Goal: Information Seeking & Learning: Learn about a topic

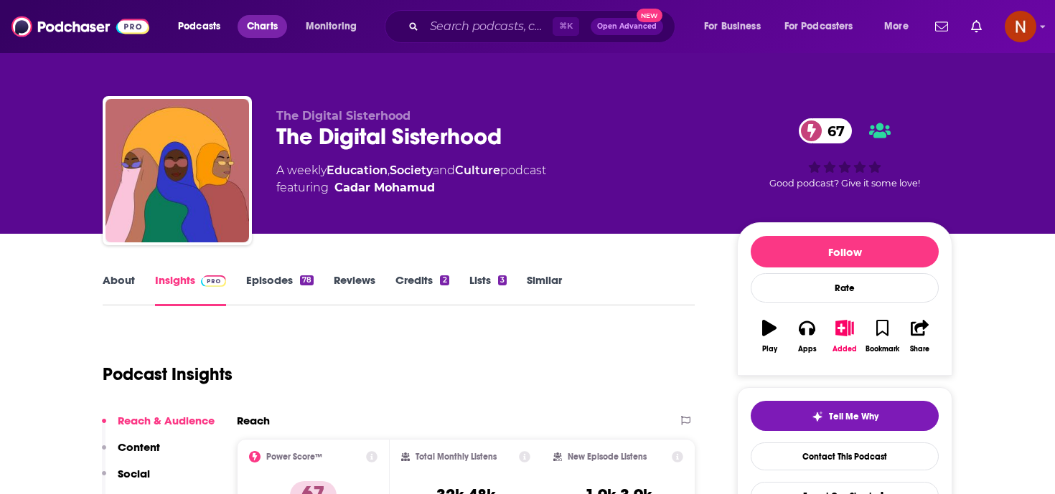
click at [262, 24] on span "Charts" at bounding box center [262, 26] width 31 height 20
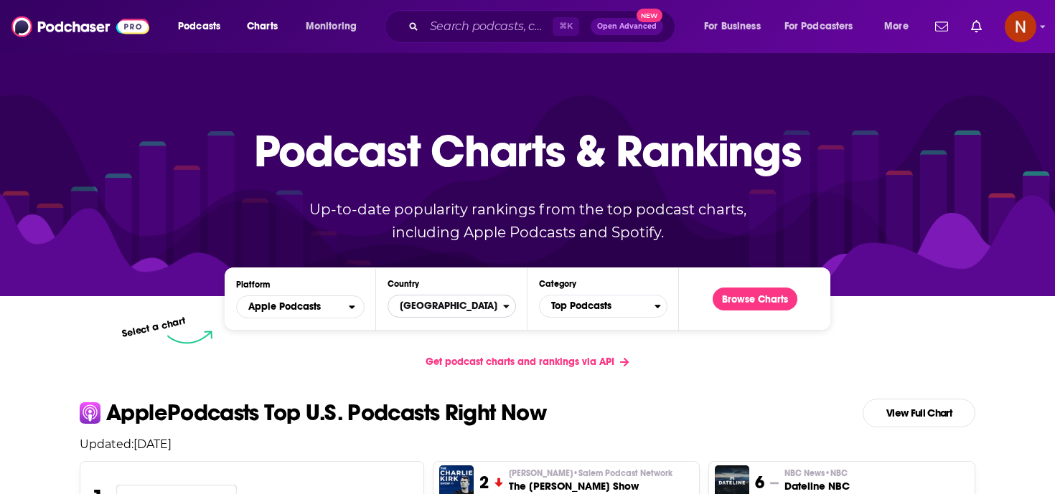
click at [465, 303] on span "United States" at bounding box center [445, 306] width 115 height 24
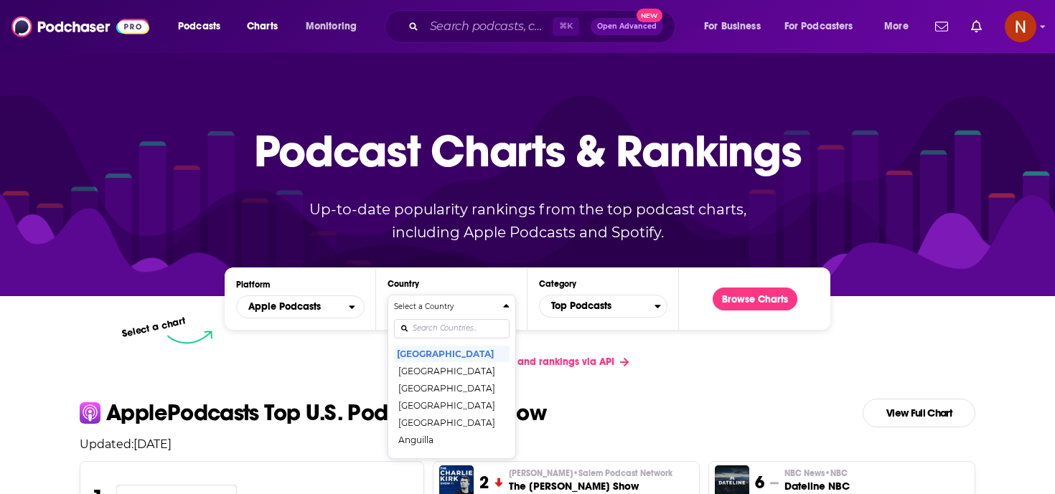
click at [458, 318] on div "Countries" at bounding box center [451, 328] width 115 height 33
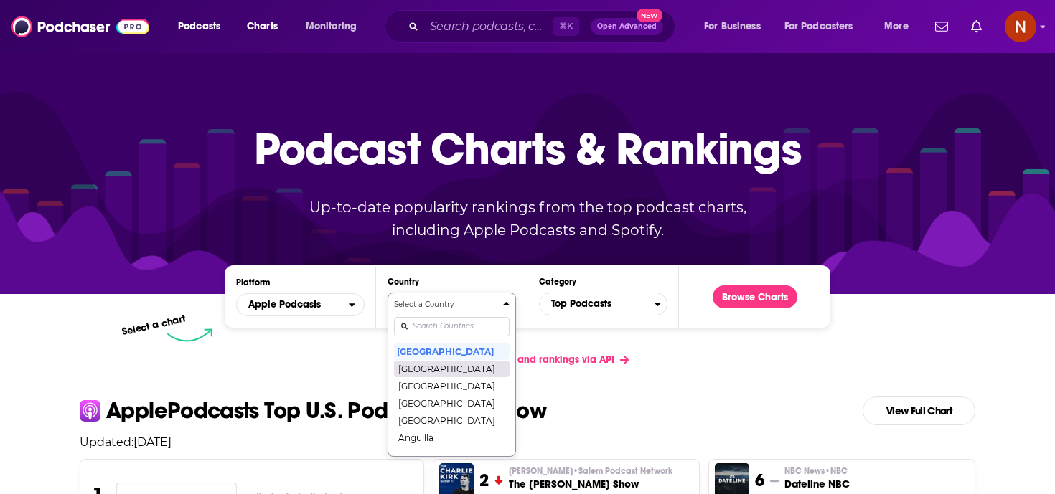
click at [448, 329] on div "Select a Country United States Afghanistan Albania Algeria Angola Anguilla Anti…" at bounding box center [451, 374] width 115 height 151
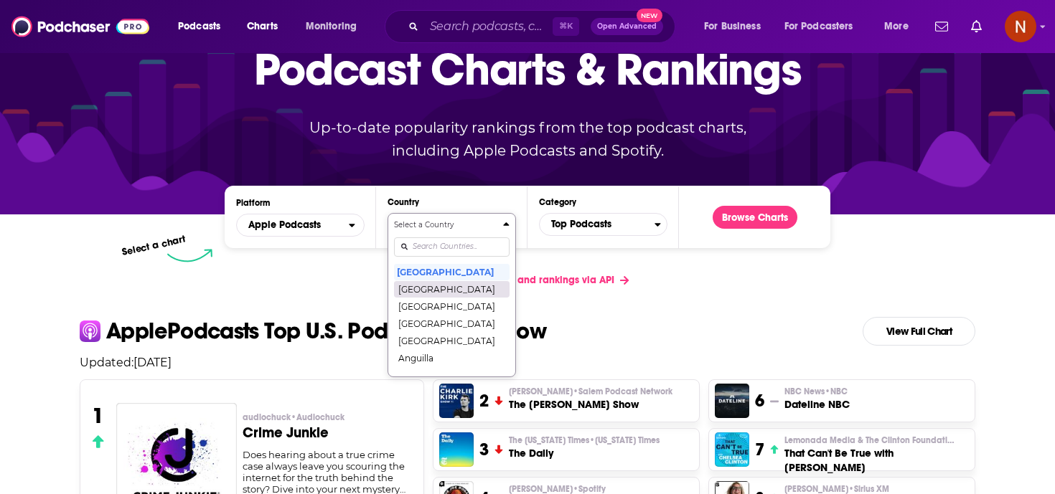
type input "u"
type input "rus"
click at [468, 273] on button "Russia" at bounding box center [451, 271] width 115 height 17
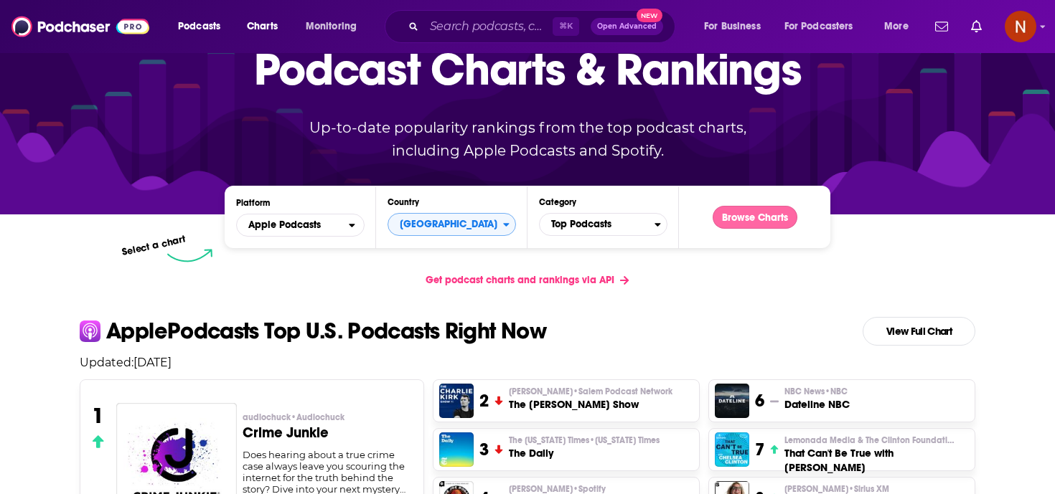
click at [777, 219] on button "Browse Charts" at bounding box center [754, 217] width 85 height 23
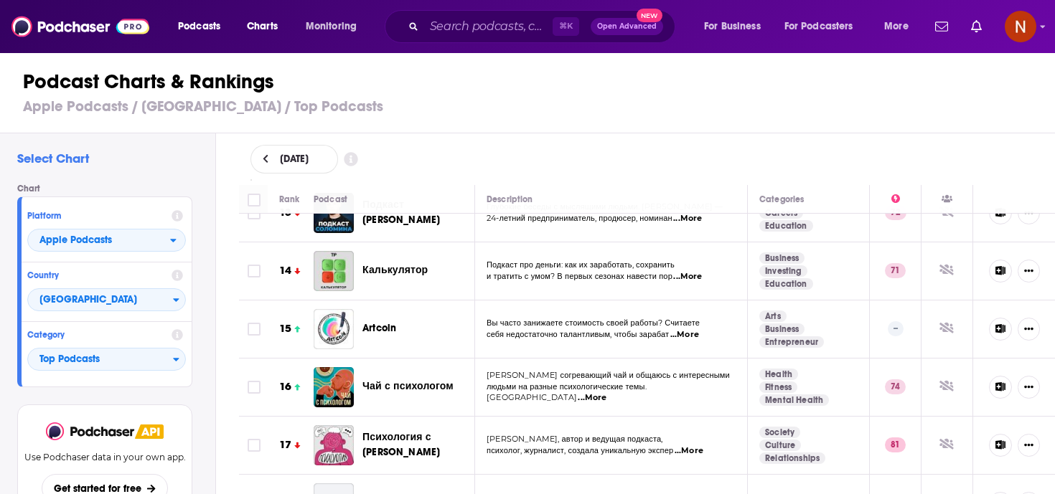
scroll to position [749, 0]
click at [524, 319] on span "Вы часто занижаете стоимость своей работы? Считаете" at bounding box center [592, 321] width 213 height 10
click at [699, 333] on span "...More" at bounding box center [684, 333] width 29 height 11
click at [781, 308] on td "Arts Business Entrepreneur" at bounding box center [808, 328] width 122 height 58
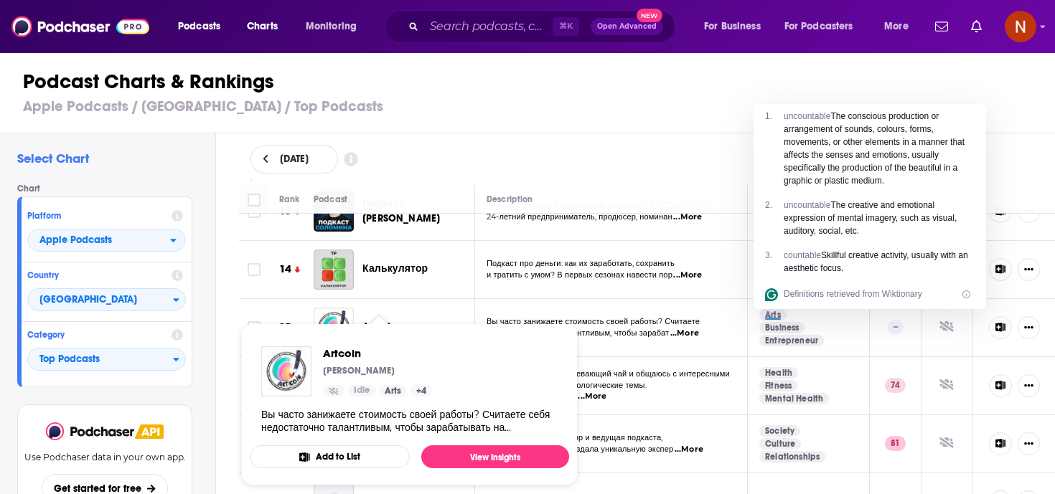
click at [660, 158] on div "October 6, 2025" at bounding box center [646, 159] width 793 height 29
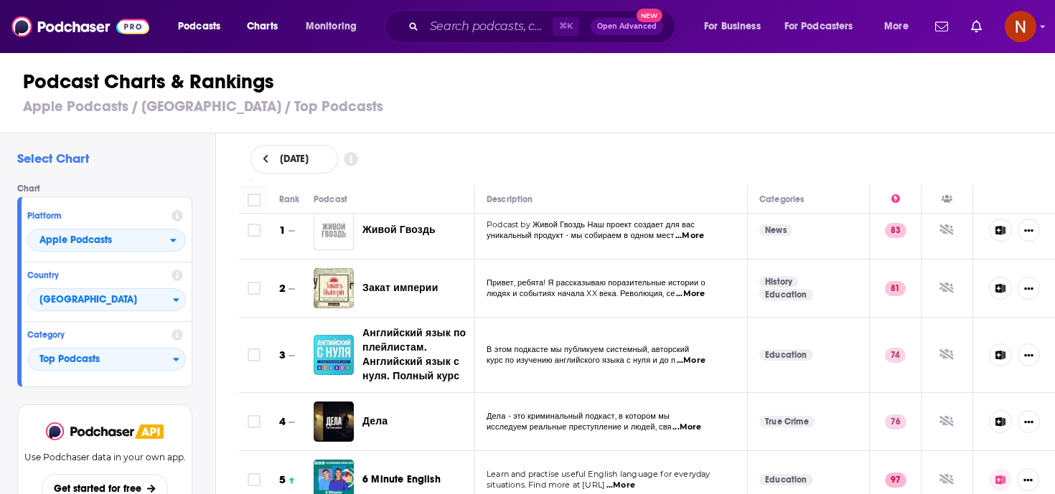
scroll to position [0, 0]
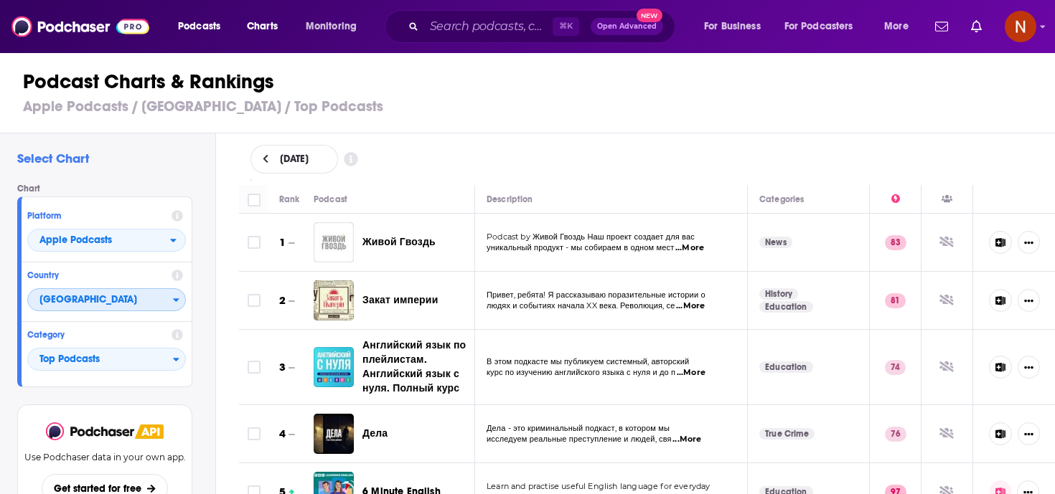
click at [101, 302] on span "Russia" at bounding box center [100, 300] width 145 height 24
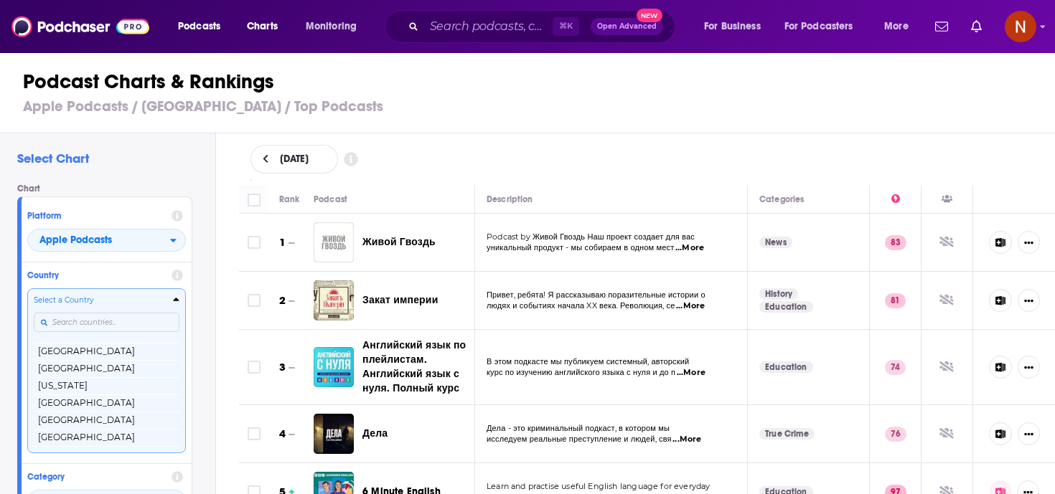
click at [105, 327] on input "Countries" at bounding box center [107, 322] width 146 height 19
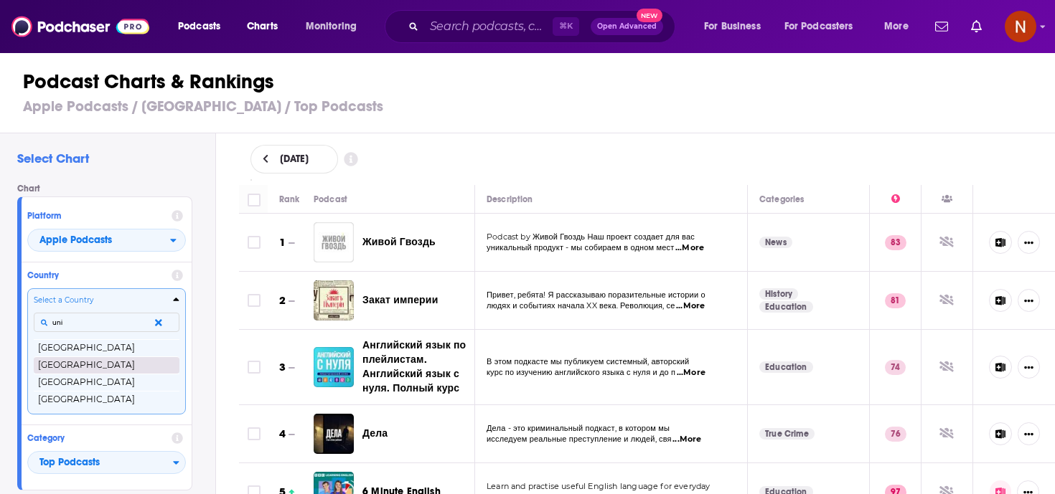
type input "uni"
click at [88, 361] on button "[GEOGRAPHIC_DATA]" at bounding box center [107, 365] width 146 height 17
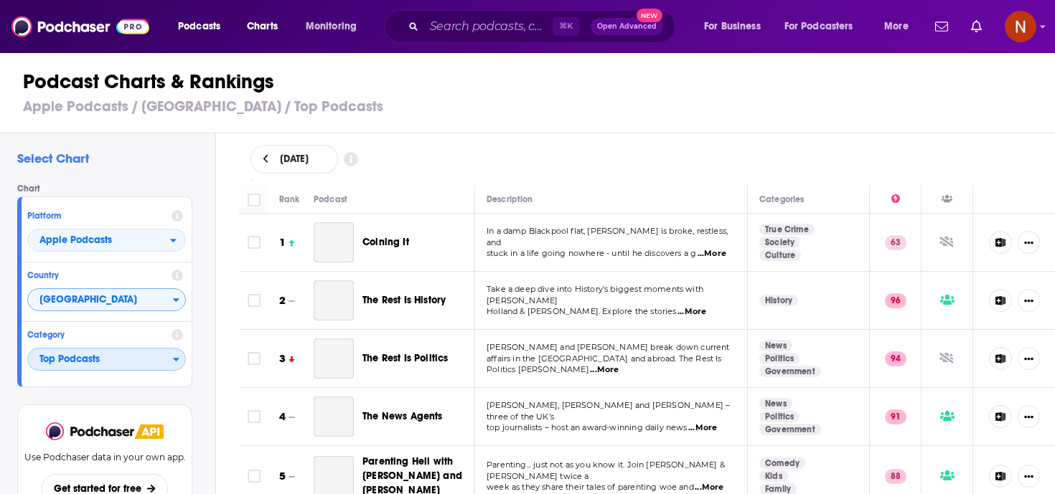
click at [118, 370] on span "Top Podcasts" at bounding box center [100, 360] width 145 height 24
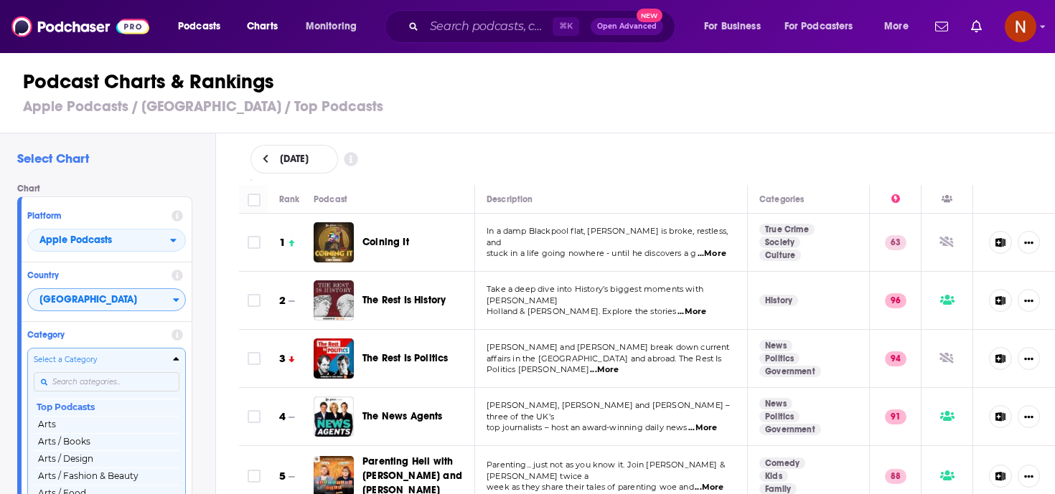
click at [121, 378] on div "Select a Category Top Podcasts Arts Arts / Books Arts / Design Arts / Fashion &…" at bounding box center [107, 429] width 146 height 151
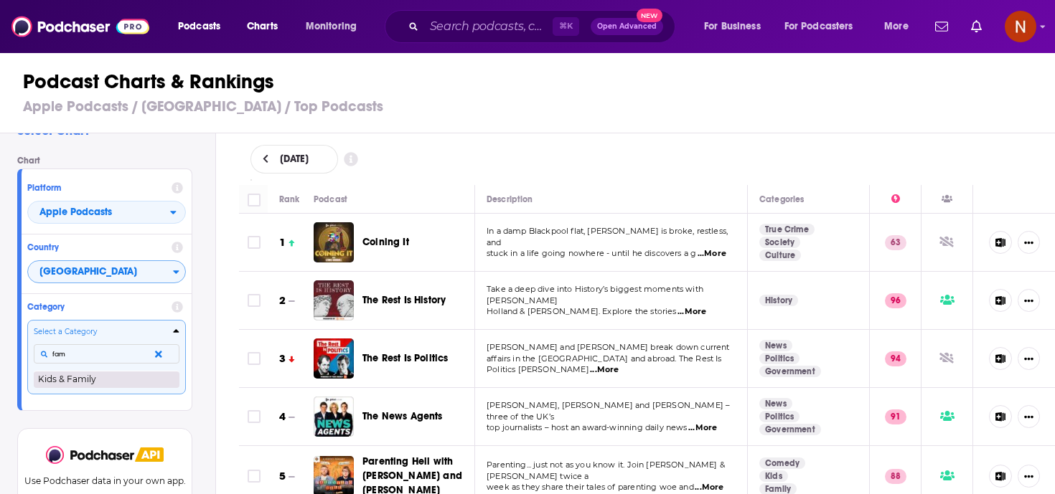
type input "fam"
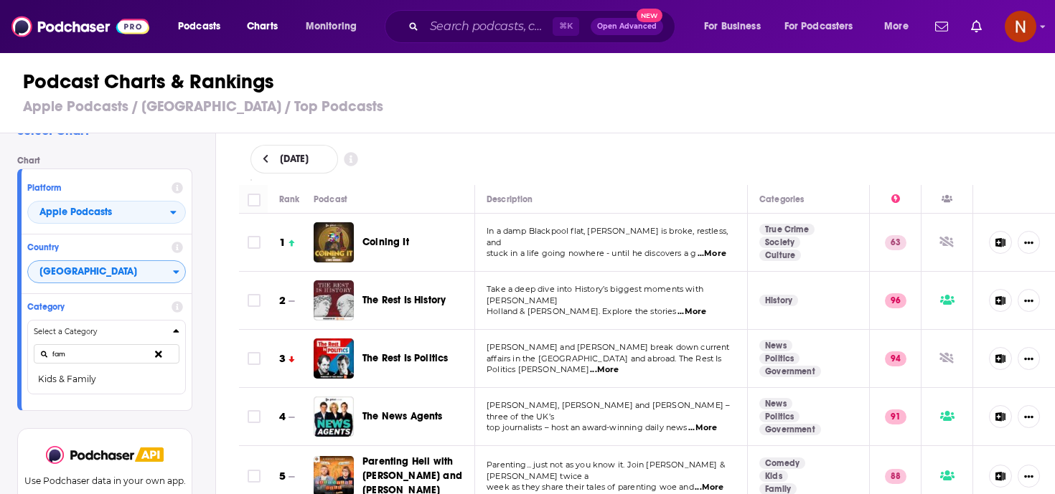
drag, startPoint x: 96, startPoint y: 383, endPoint x: 438, endPoint y: 198, distance: 389.0
click at [96, 383] on button "Kids & Family" at bounding box center [107, 379] width 146 height 17
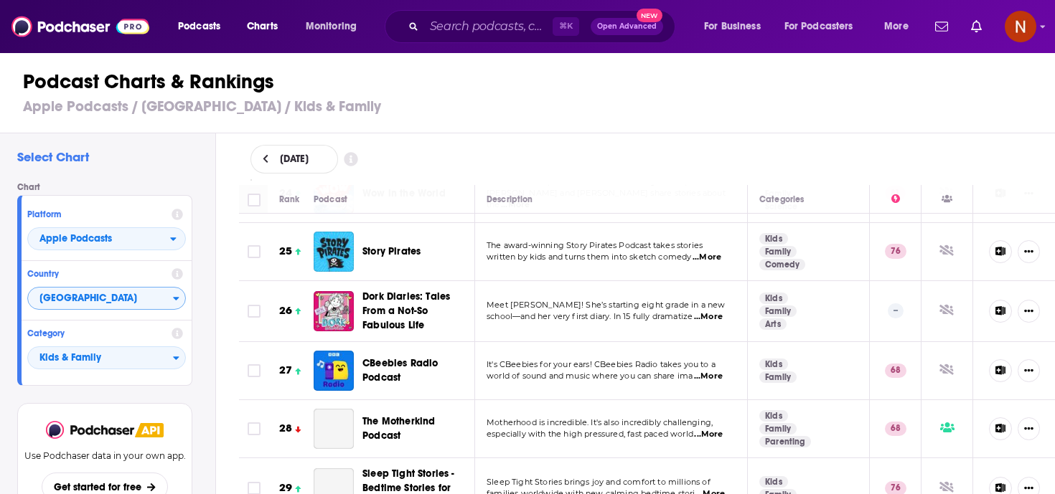
scroll to position [1476, 0]
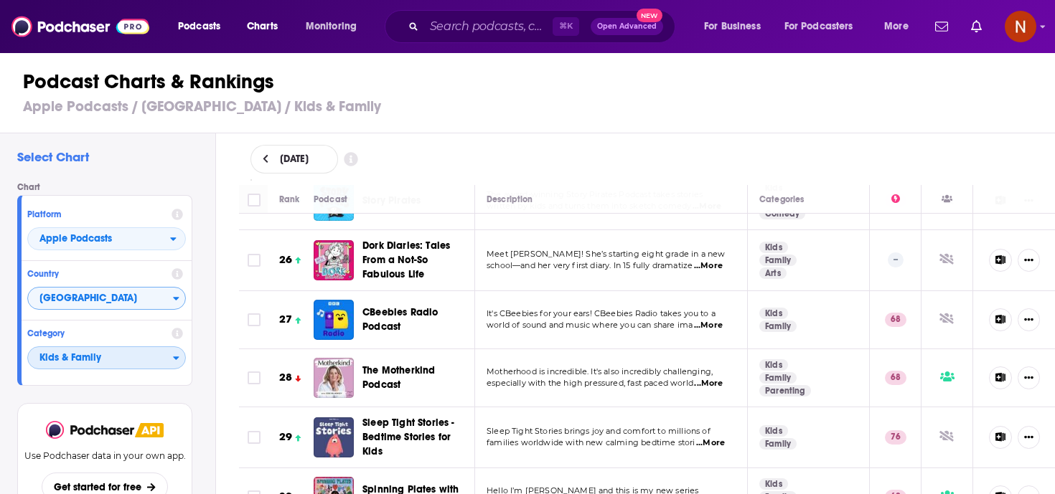
click at [121, 354] on span "Kids & Family" at bounding box center [100, 358] width 145 height 24
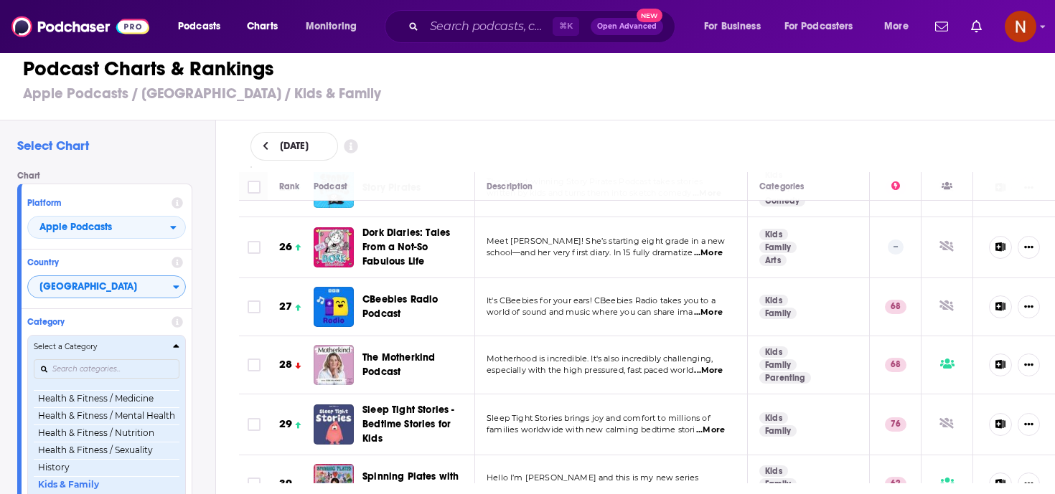
scroll to position [551, 0]
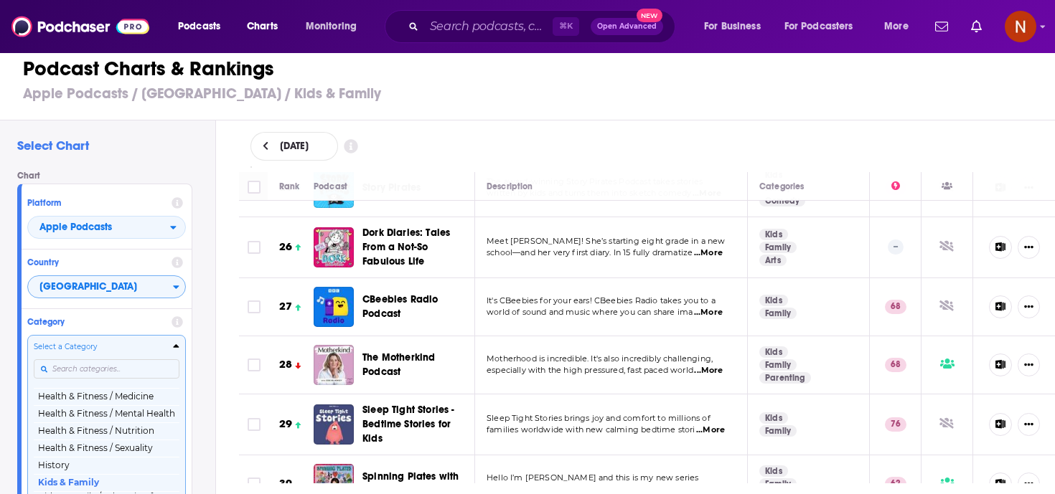
click at [118, 363] on input "Categories" at bounding box center [107, 368] width 146 height 19
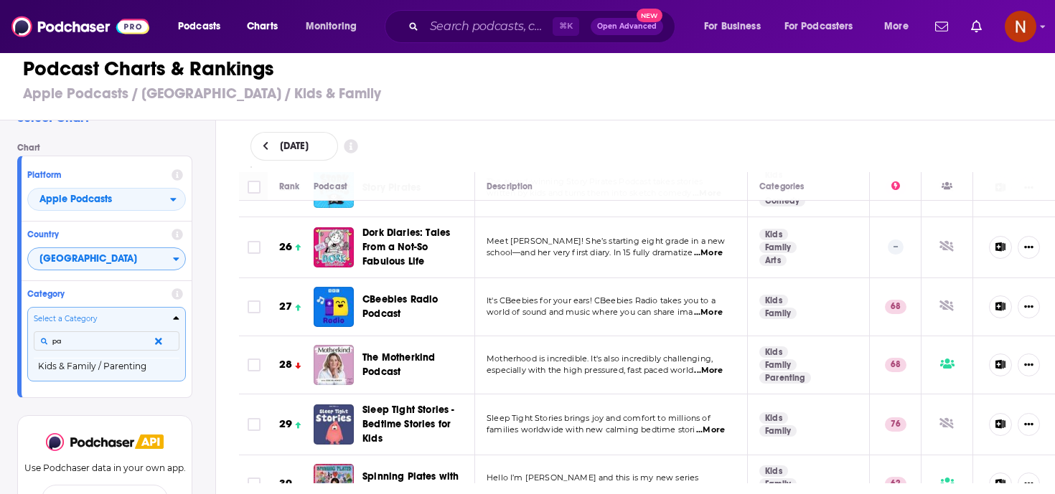
scroll to position [0, 0]
type input "pa"
click at [122, 366] on button "Kids & Family / Parenting" at bounding box center [107, 366] width 146 height 17
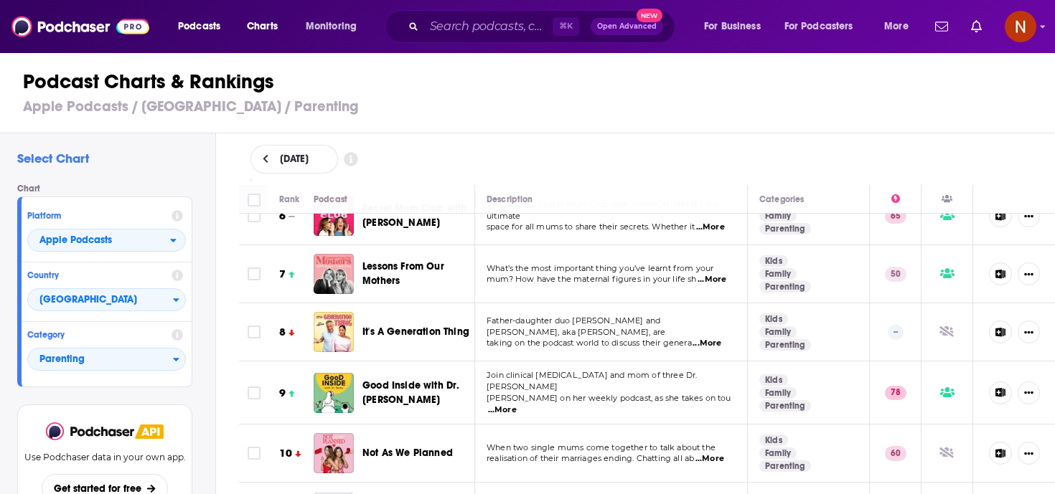
scroll to position [317, 0]
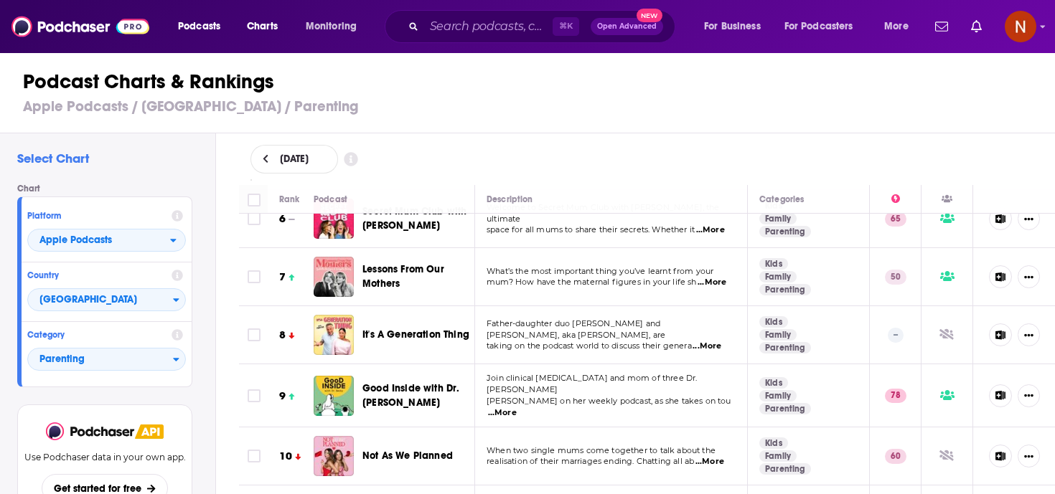
click at [516, 407] on span "...More" at bounding box center [502, 412] width 29 height 11
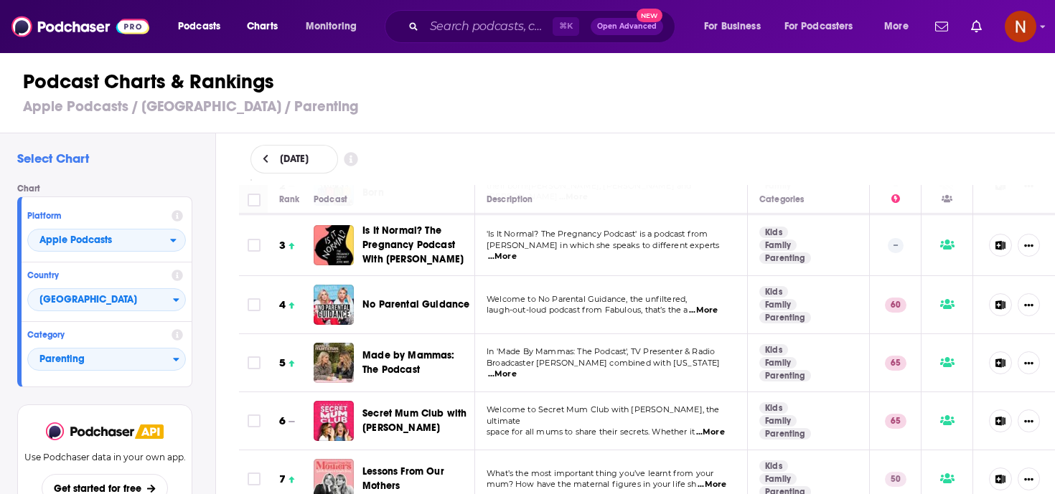
scroll to position [108, 0]
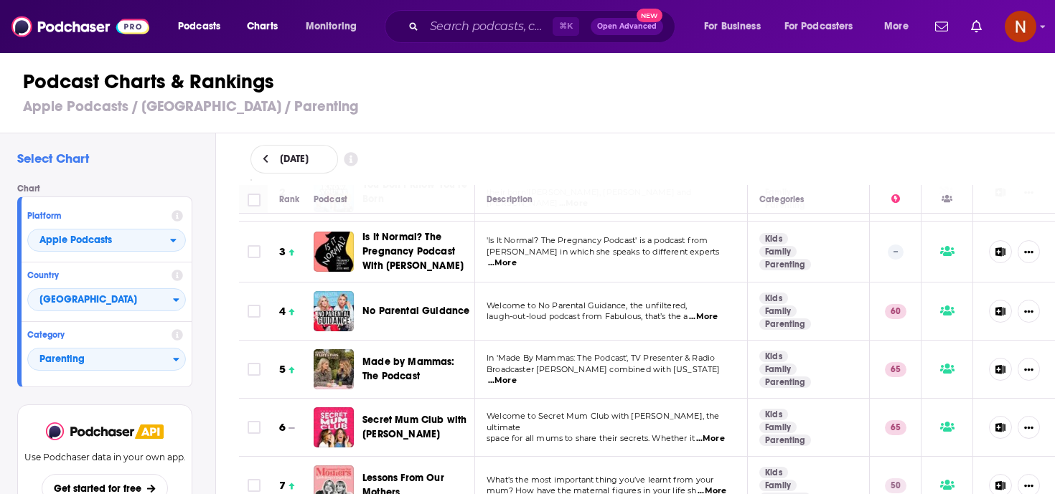
click at [712, 433] on span "...More" at bounding box center [710, 438] width 29 height 11
click at [534, 408] on td "Welcome to Secret Mum Club with Sophiena, the ultimate space for all mums to sh…" at bounding box center [611, 428] width 273 height 58
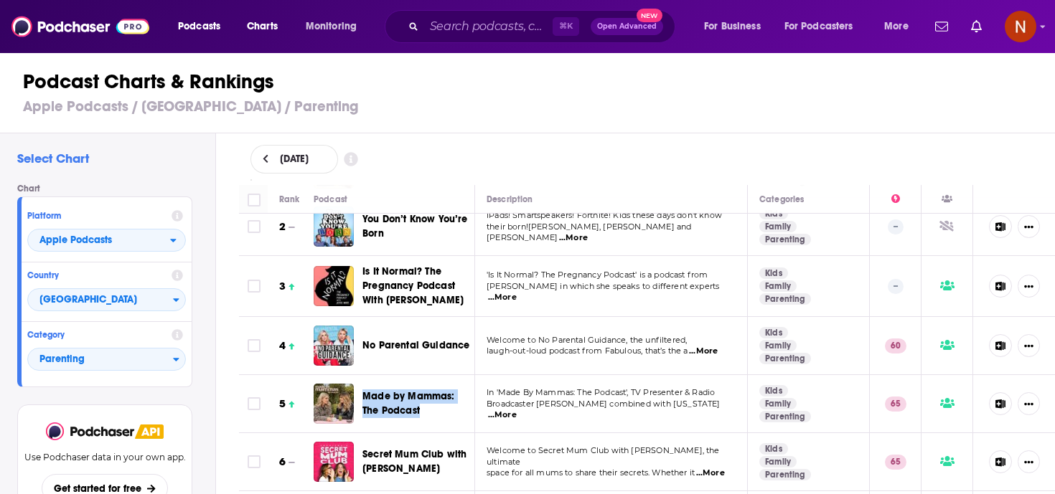
scroll to position [0, 0]
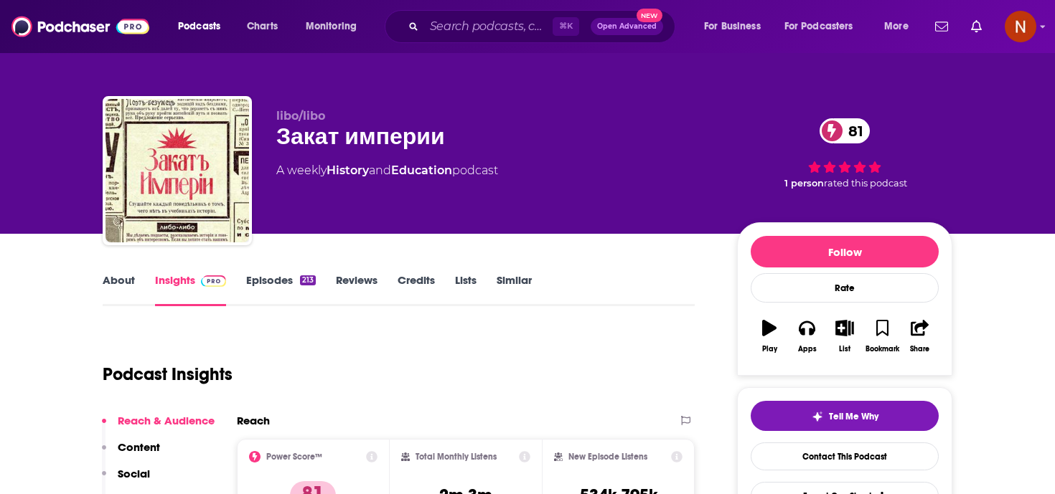
click at [123, 280] on link "About" at bounding box center [119, 289] width 32 height 33
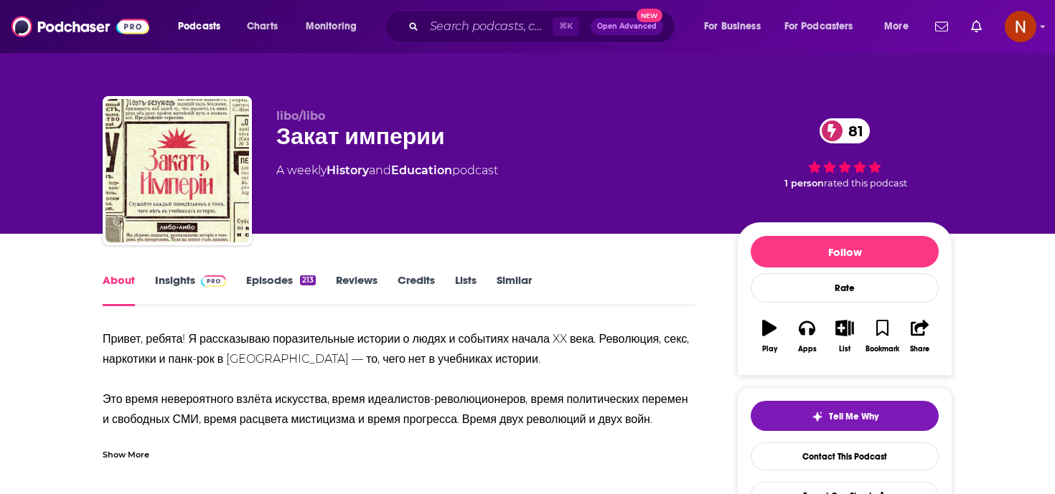
click at [150, 453] on div "Show More" at bounding box center [399, 449] width 592 height 24
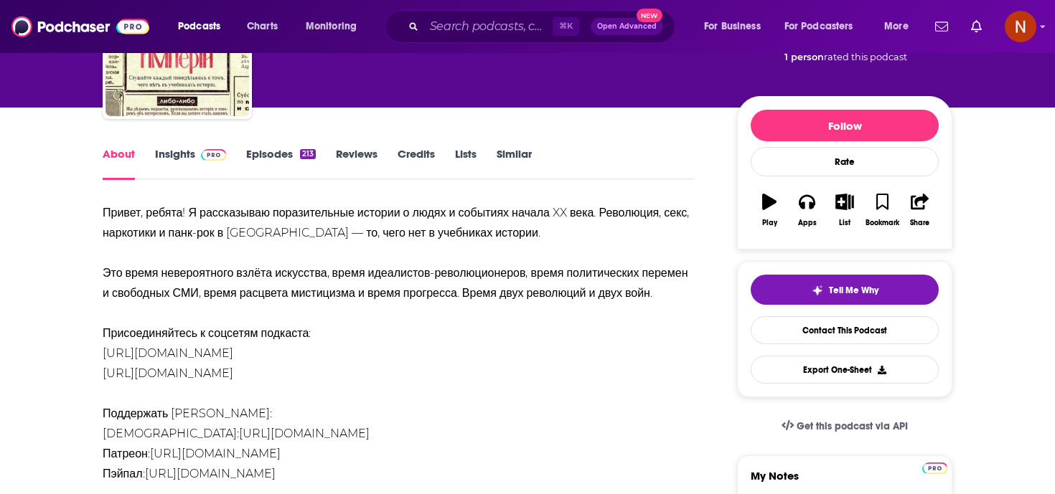
scroll to position [134, 0]
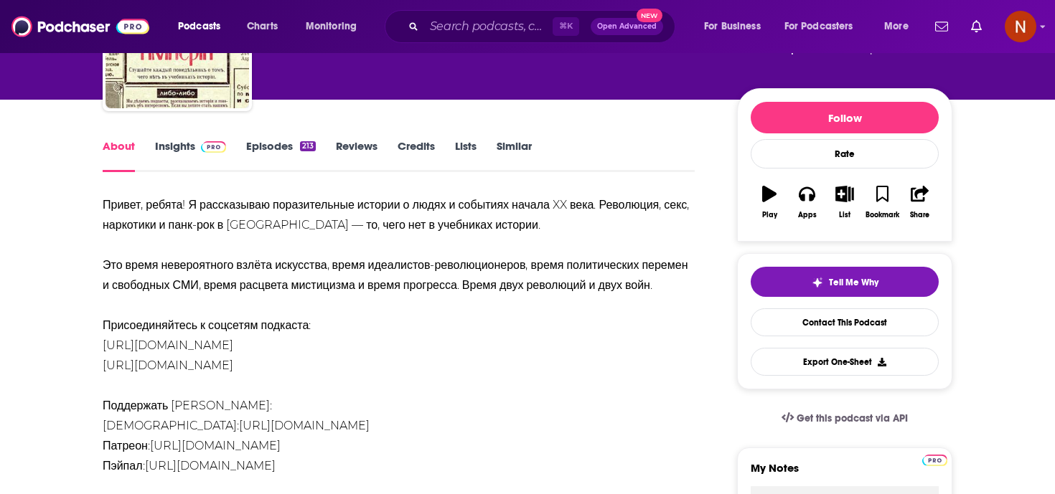
drag, startPoint x: 336, startPoint y: 329, endPoint x: 77, endPoint y: 206, distance: 286.9
copy div "Привет, ребята! Я рассказываю поразительные истории о людях и событиях начала X…"
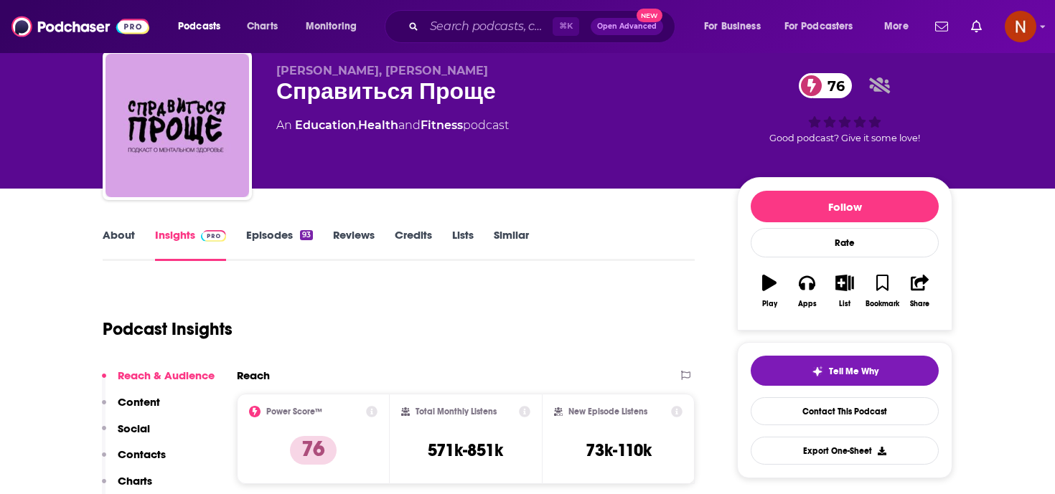
scroll to position [46, 0]
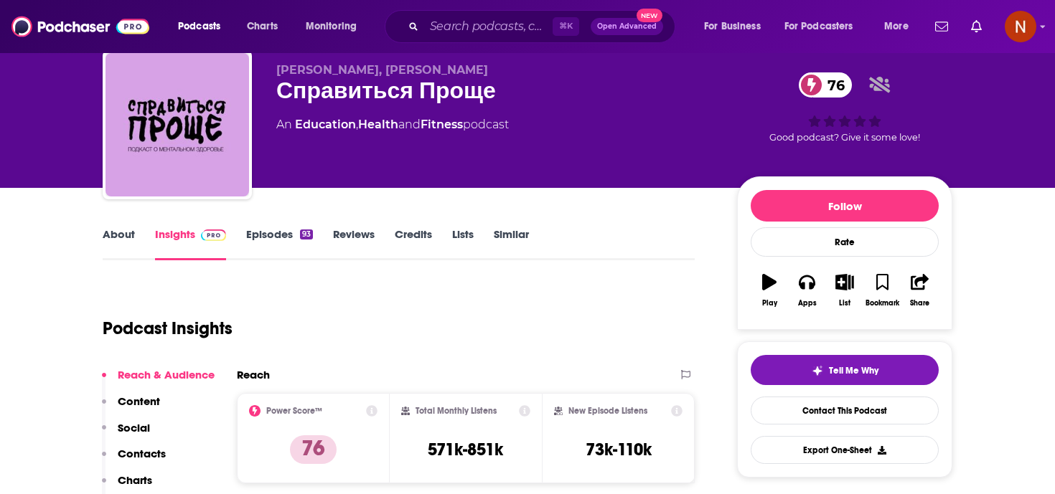
click at [123, 242] on link "About" at bounding box center [119, 243] width 32 height 33
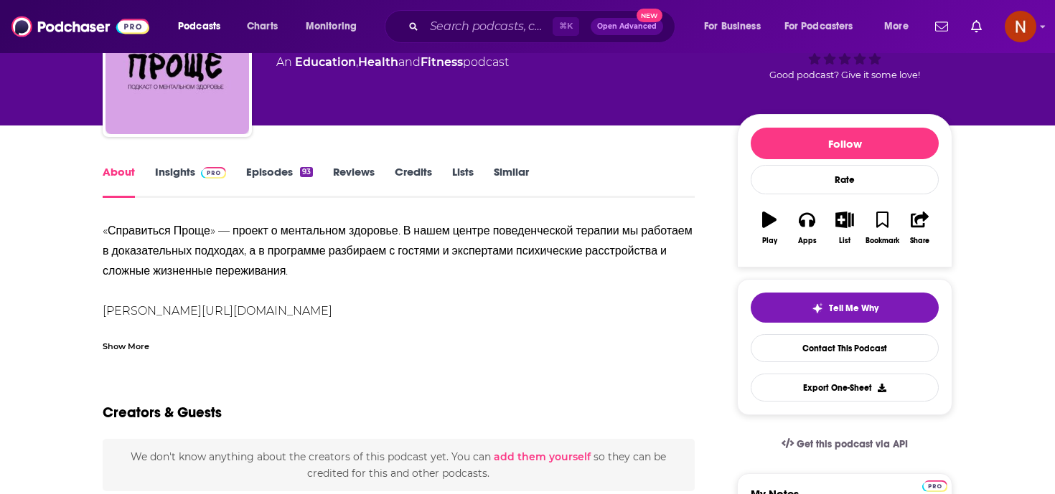
scroll to position [108, 0]
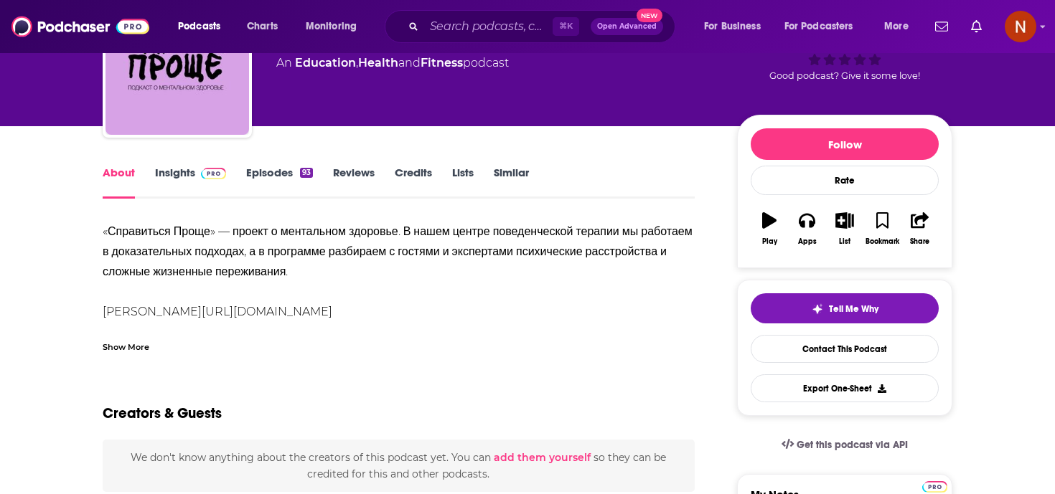
click at [125, 341] on div "Show More" at bounding box center [126, 346] width 47 height 14
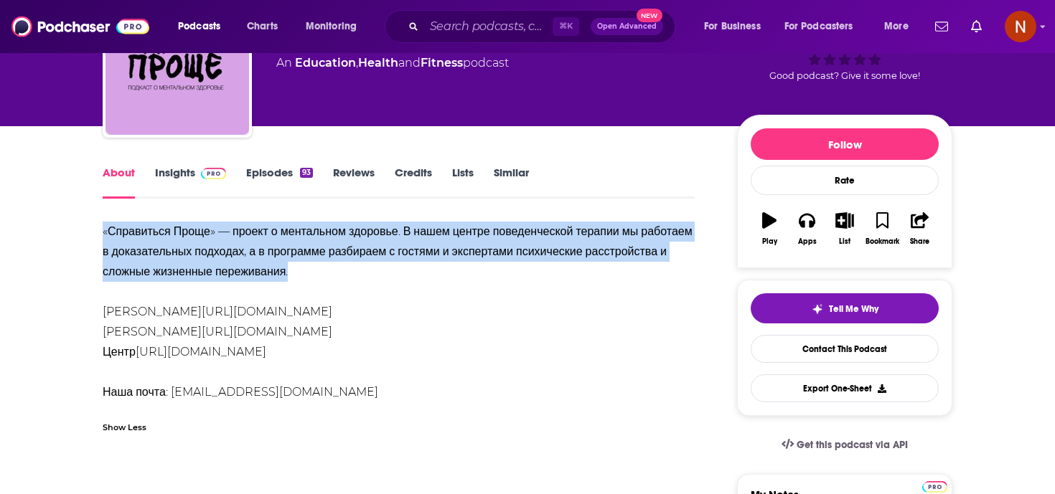
drag, startPoint x: 599, startPoint y: 275, endPoint x: 103, endPoint y: 230, distance: 497.7
click at [103, 231] on div "«Справиться Проще» — проект о ментальном здоровье. В нашем центре поведенческой…" at bounding box center [399, 312] width 592 height 181
copy div "«Справиться Проще» — проект о ментальном здоровье. В нашем центре поведенческой…"
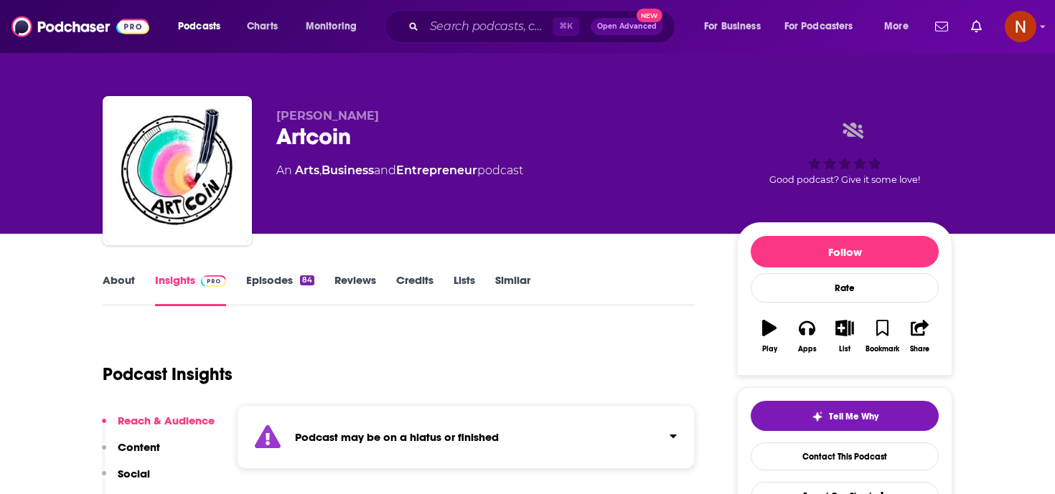
click at [133, 281] on link "About" at bounding box center [119, 289] width 32 height 33
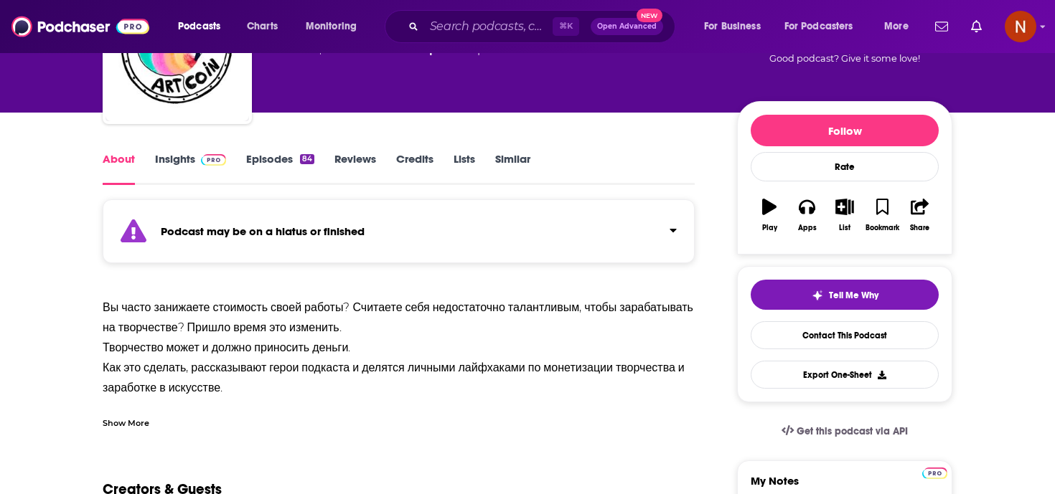
scroll to position [138, 0]
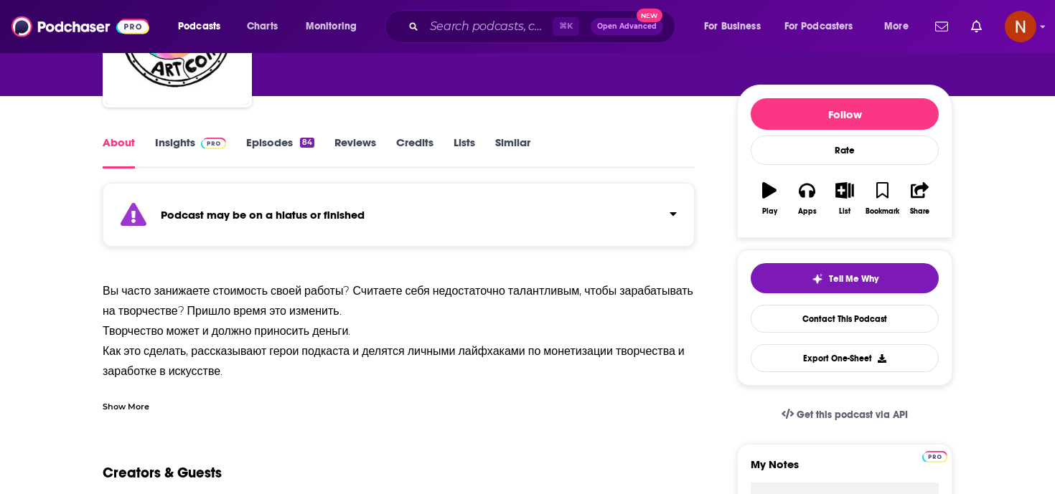
click at [187, 148] on link "Insights" at bounding box center [190, 152] width 71 height 33
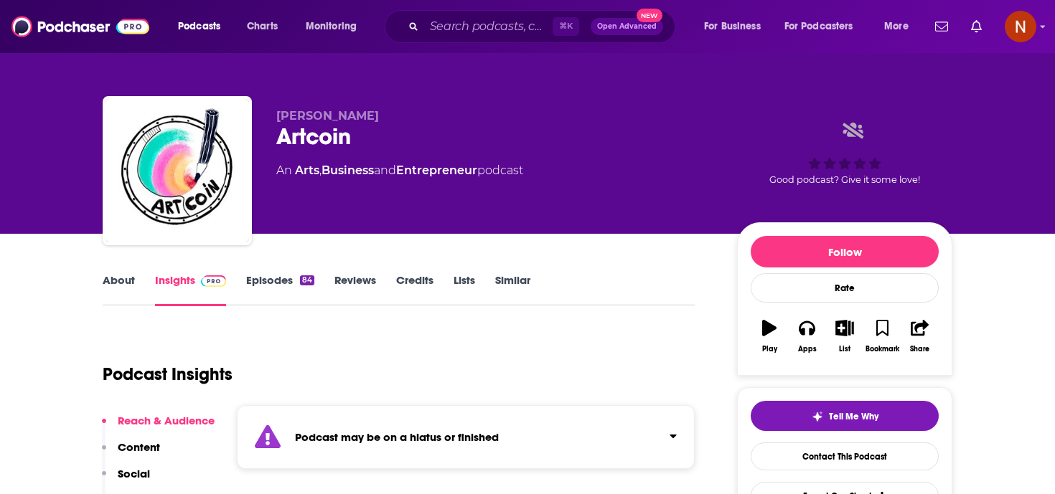
click at [372, 442] on strong "Podcast may be on a hiatus or finished" at bounding box center [397, 437] width 204 height 14
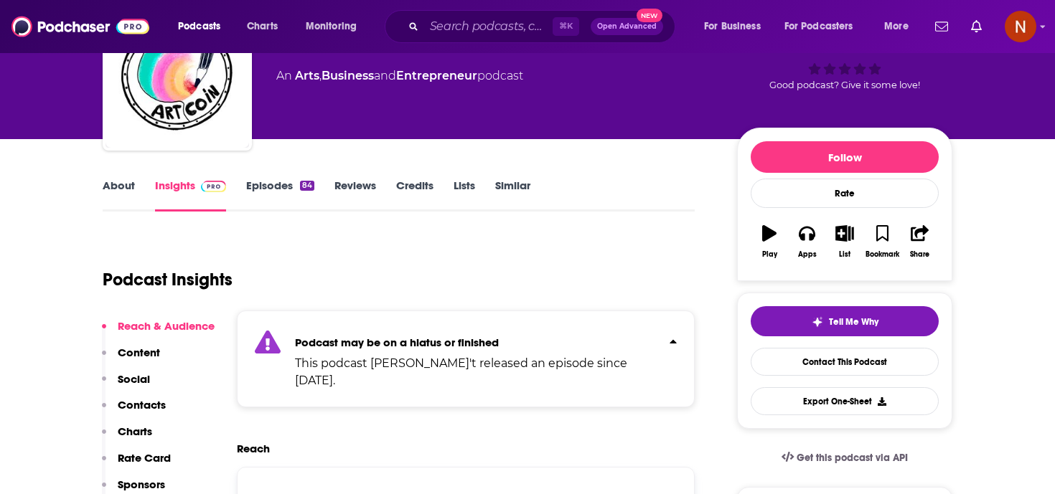
scroll to position [104, 0]
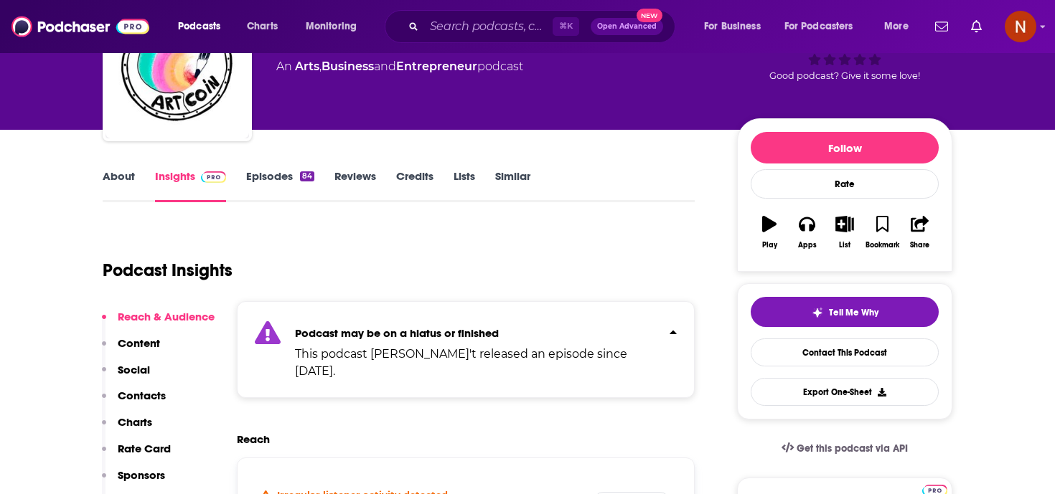
click at [421, 319] on div "Podcast may be on a hiatus or finished This podcast hasn't released an episode …" at bounding box center [476, 349] width 363 height 61
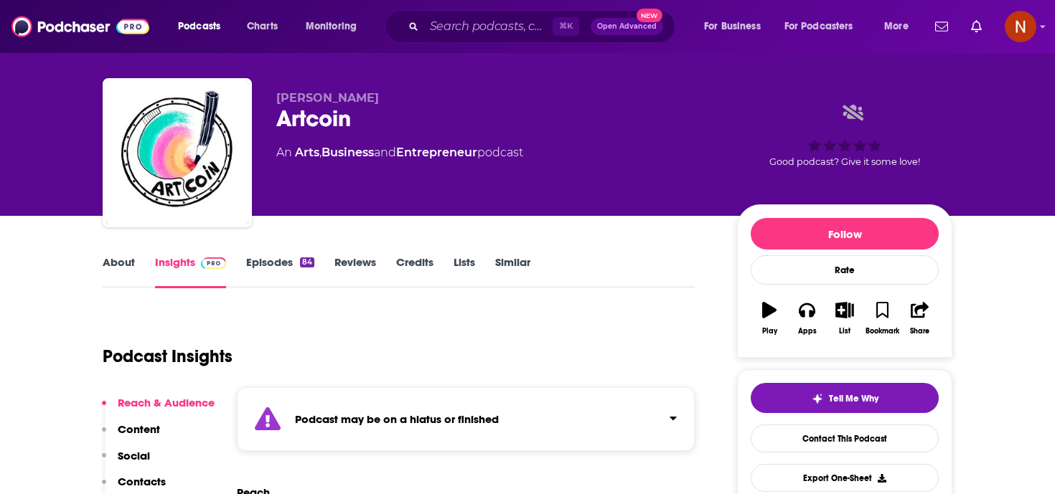
scroll to position [0, 0]
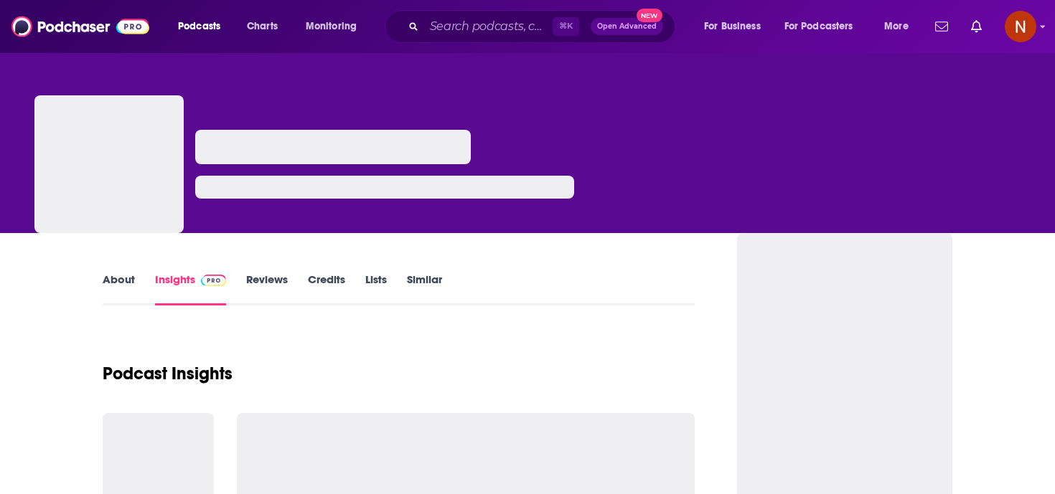
click at [123, 280] on link "About" at bounding box center [119, 289] width 32 height 33
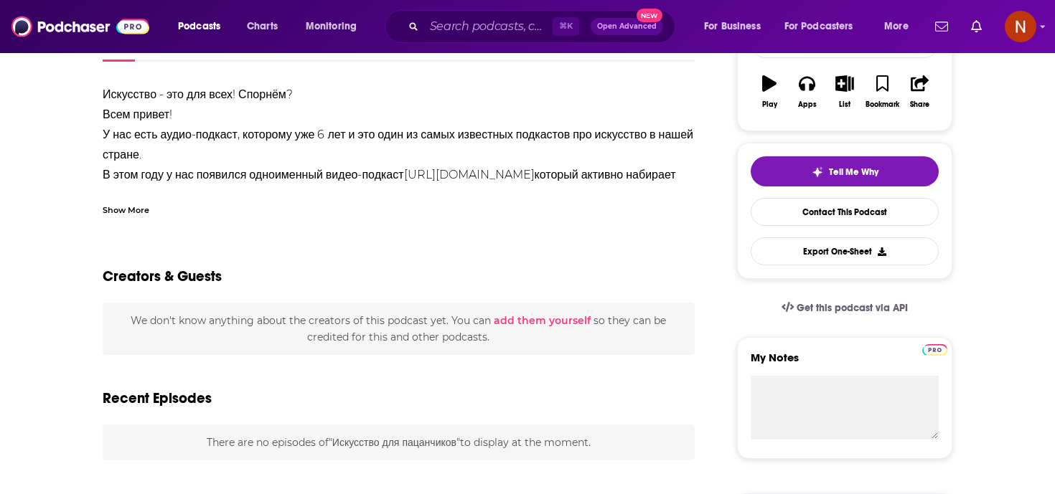
scroll to position [238, 0]
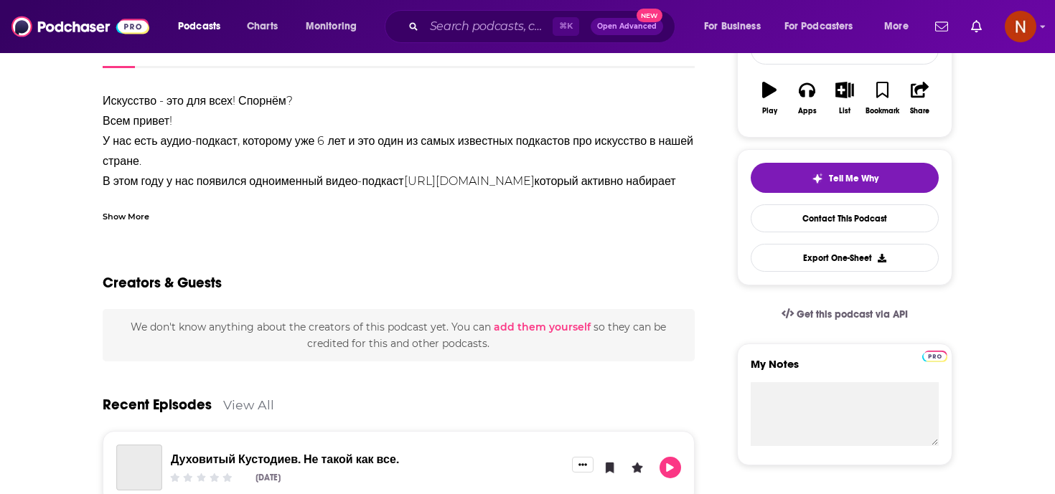
click at [120, 217] on div "Show More" at bounding box center [126, 216] width 47 height 14
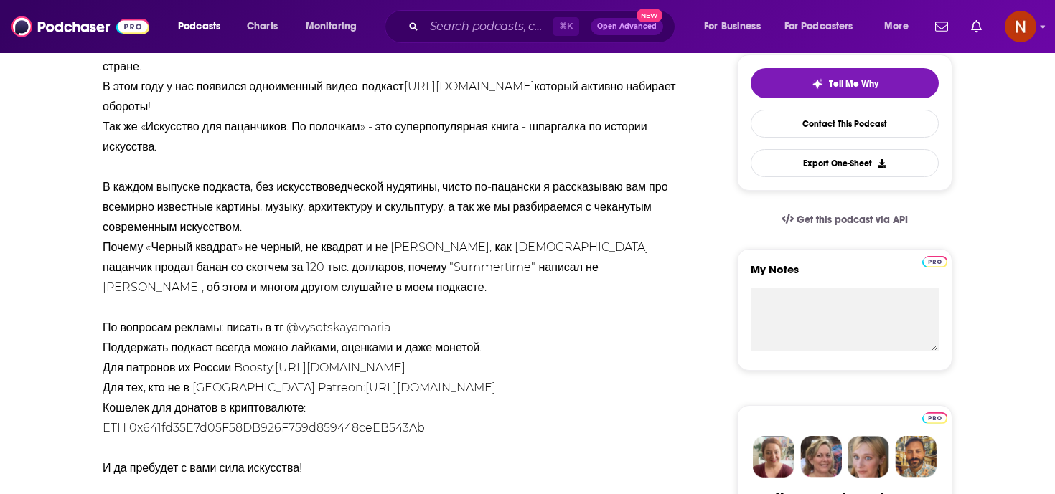
scroll to position [270, 0]
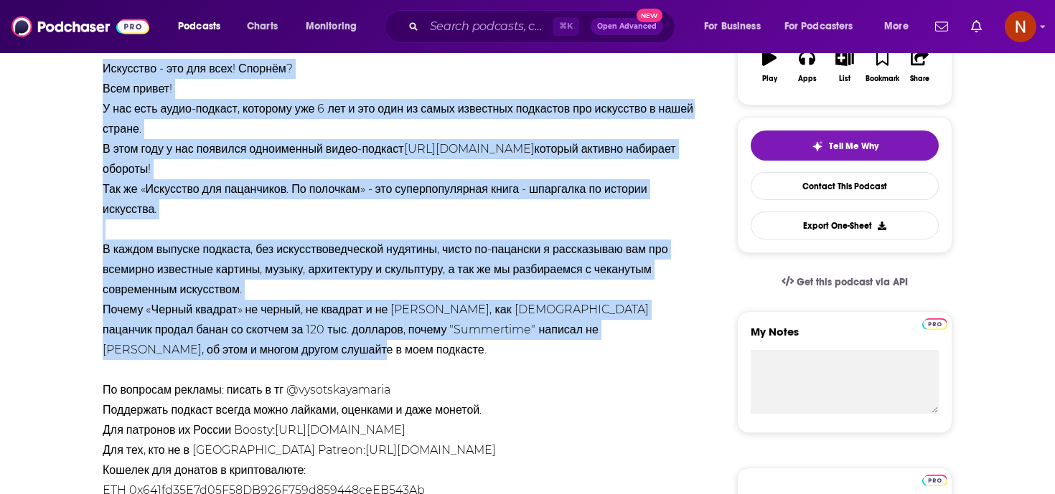
drag, startPoint x: 435, startPoint y: 348, endPoint x: 93, endPoint y: 56, distance: 449.3
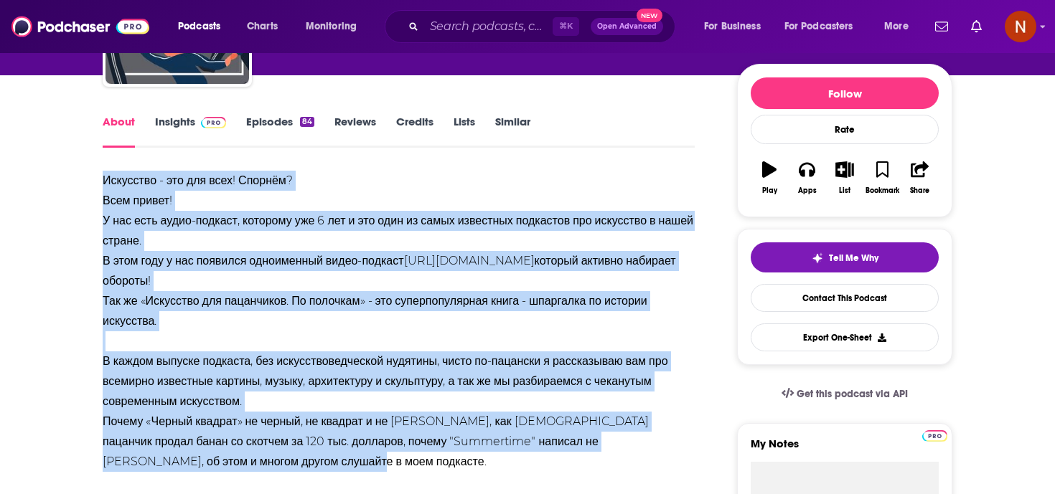
scroll to position [153, 0]
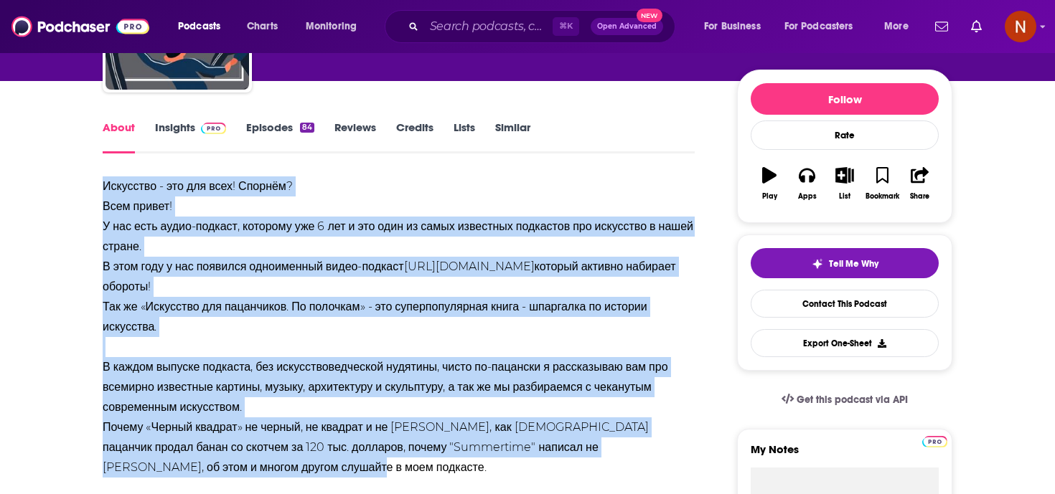
copy div "Искусство - это для всех! Спорнём? Всем привет! У нас есть аудио-подкаст, котор…"
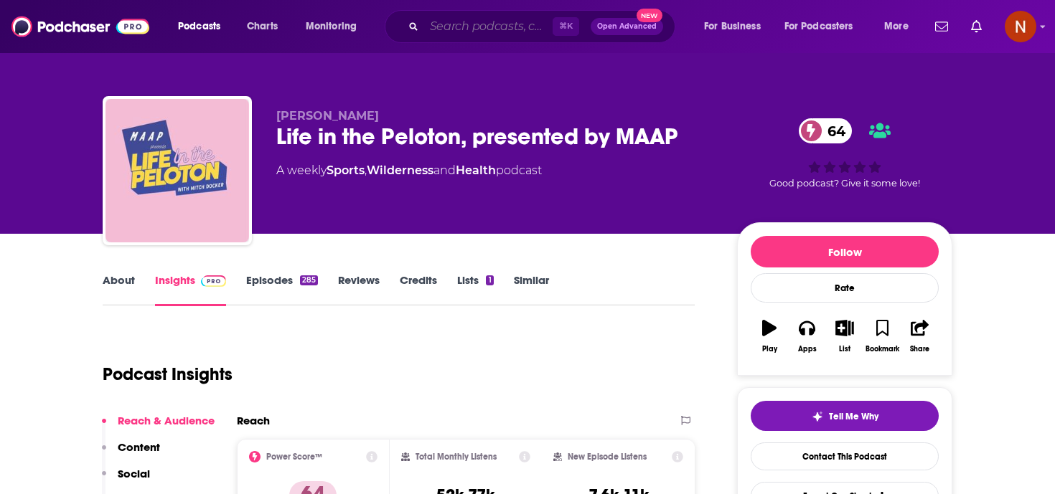
click at [508, 19] on input "Search podcasts, credits, & more..." at bounding box center [488, 26] width 128 height 23
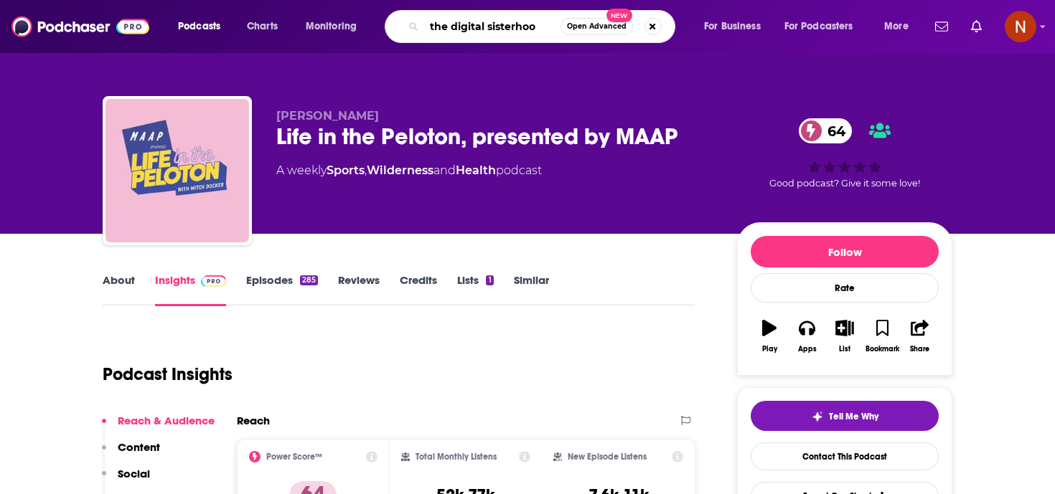
type input "the digital sisterhood"
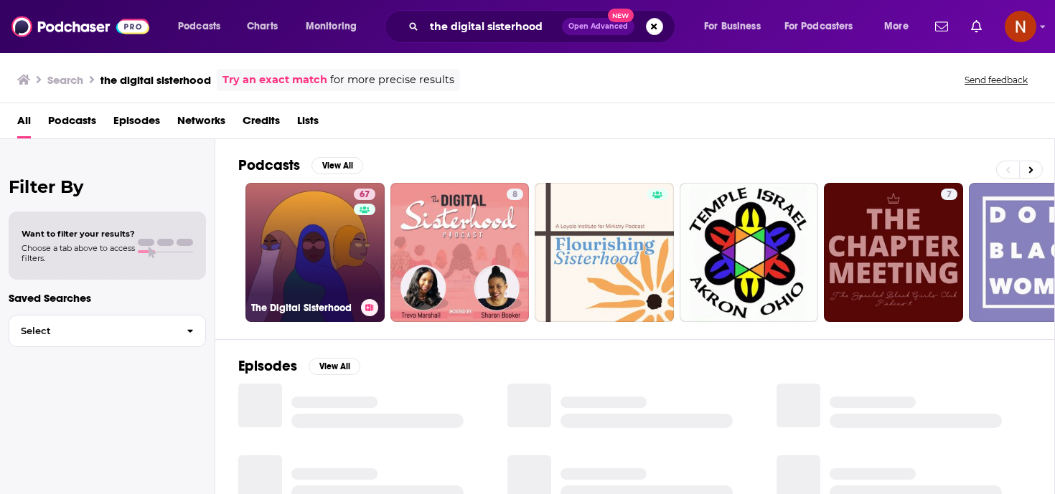
click at [303, 308] on h3 "The Digital Sisterhood" at bounding box center [303, 308] width 104 height 12
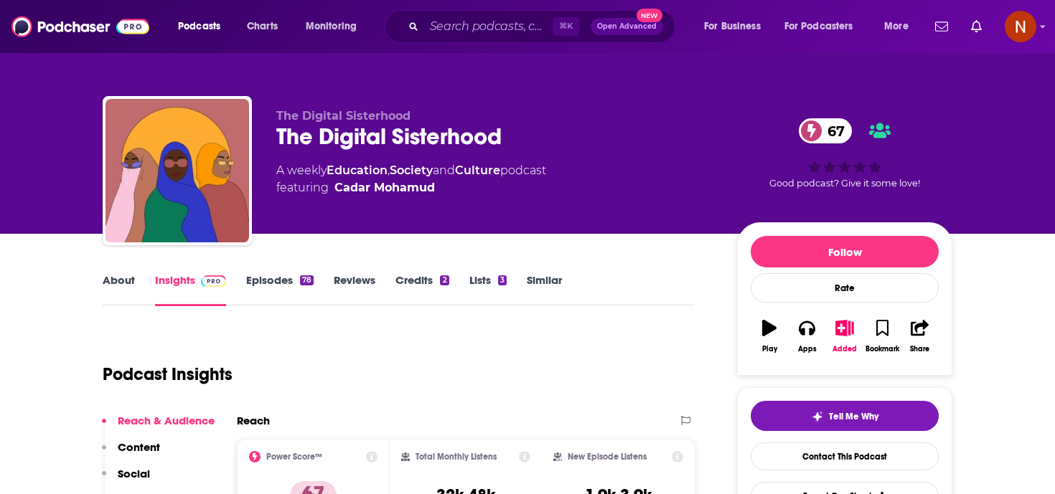
click at [107, 278] on link "About" at bounding box center [119, 289] width 32 height 33
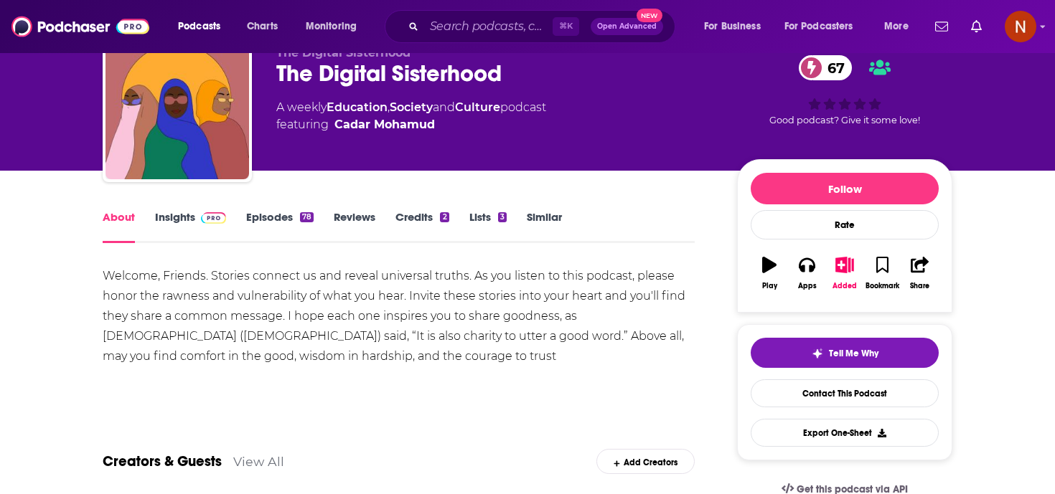
scroll to position [66, 0]
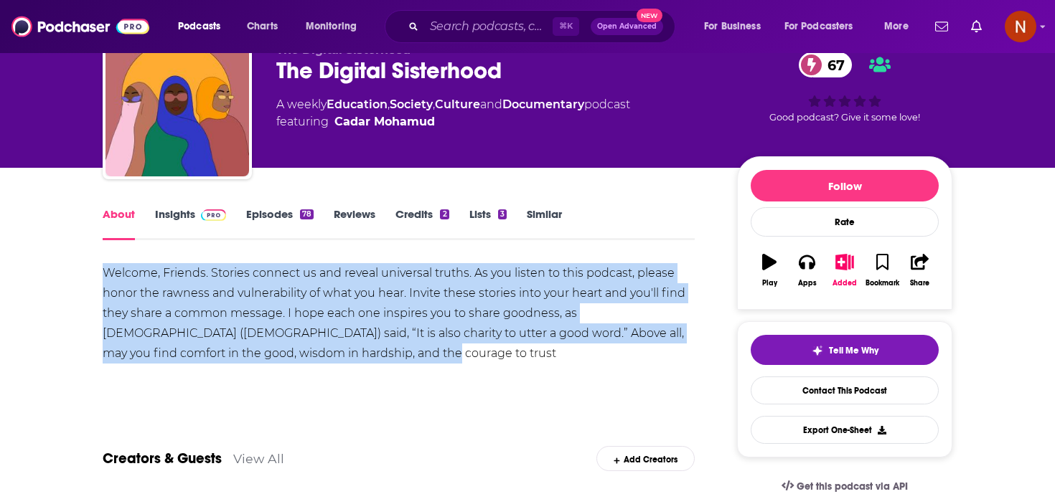
drag, startPoint x: 338, startPoint y: 353, endPoint x: 76, endPoint y: 269, distance: 275.0
copy div "Welcome, Friends. Stories connect us and reveal universal truths. As you listen…"
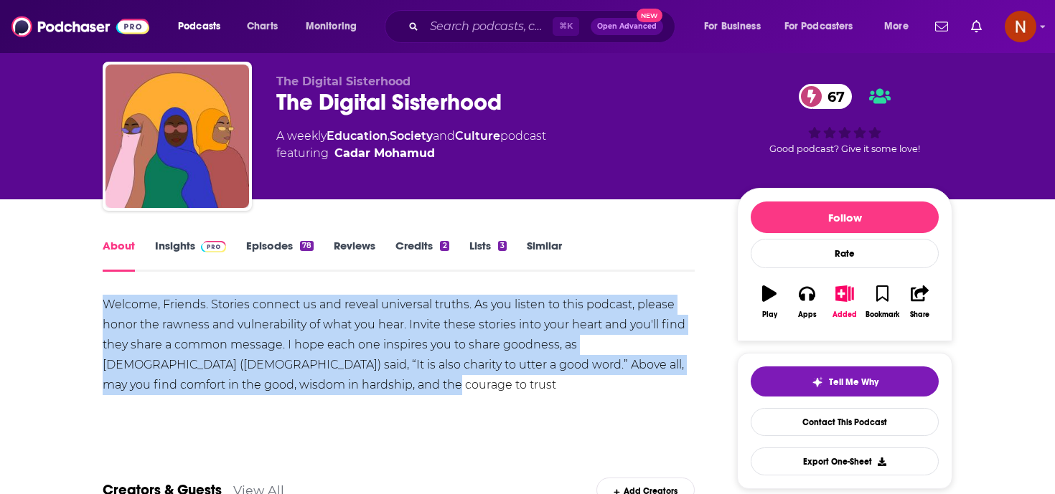
scroll to position [0, 0]
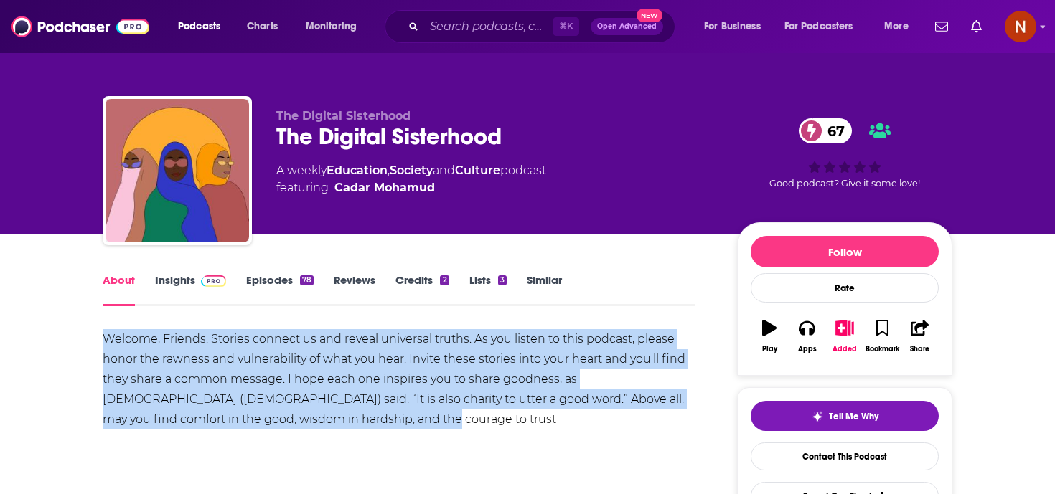
click at [201, 283] on img at bounding box center [213, 280] width 25 height 11
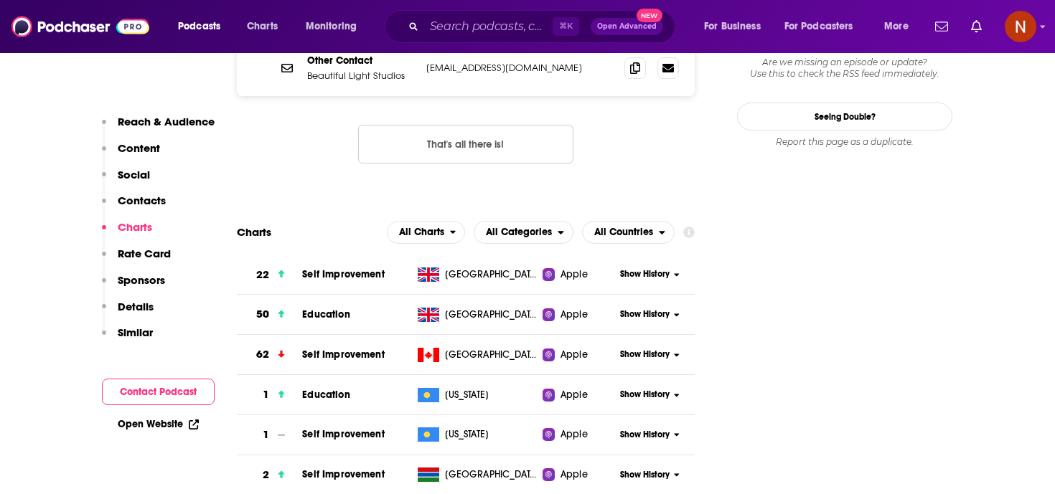
scroll to position [1643, 0]
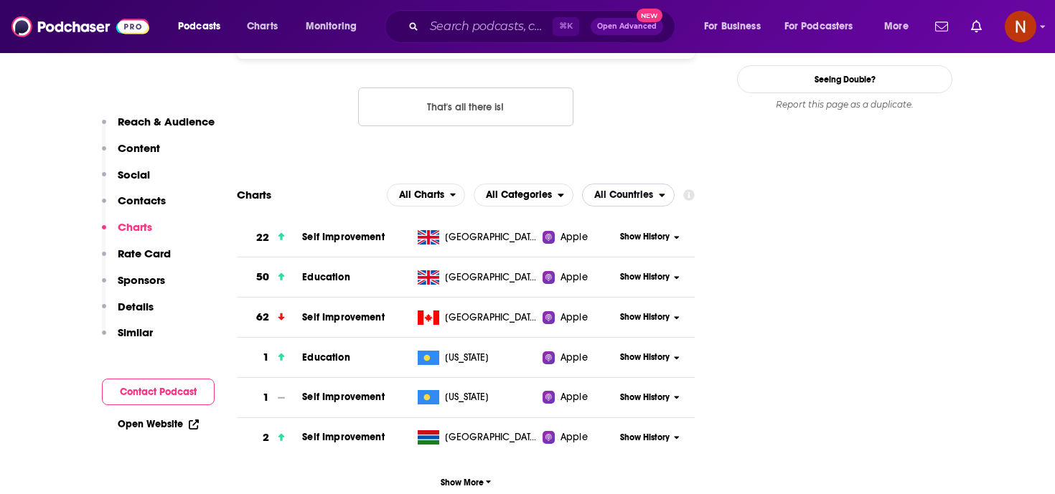
click at [638, 190] on span "All Countries" at bounding box center [623, 195] width 59 height 10
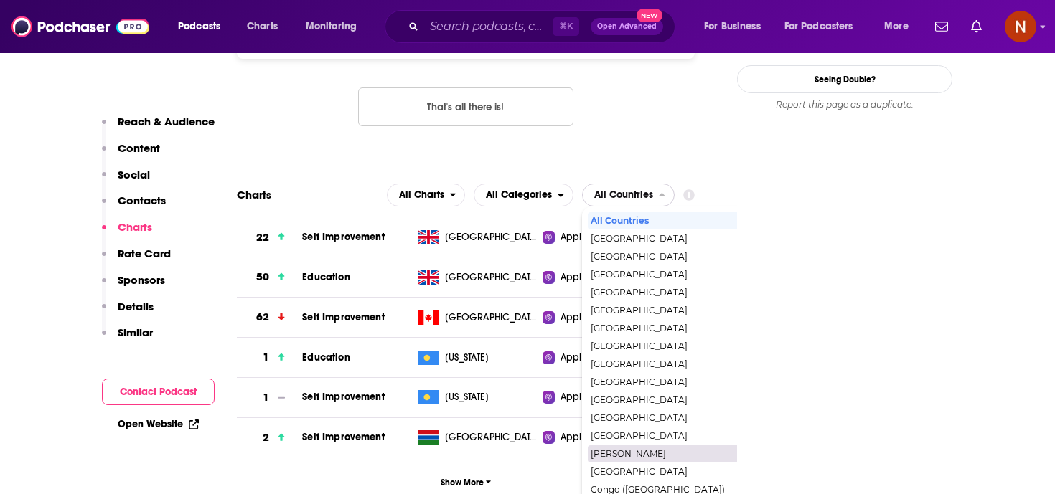
scroll to position [1174, 0]
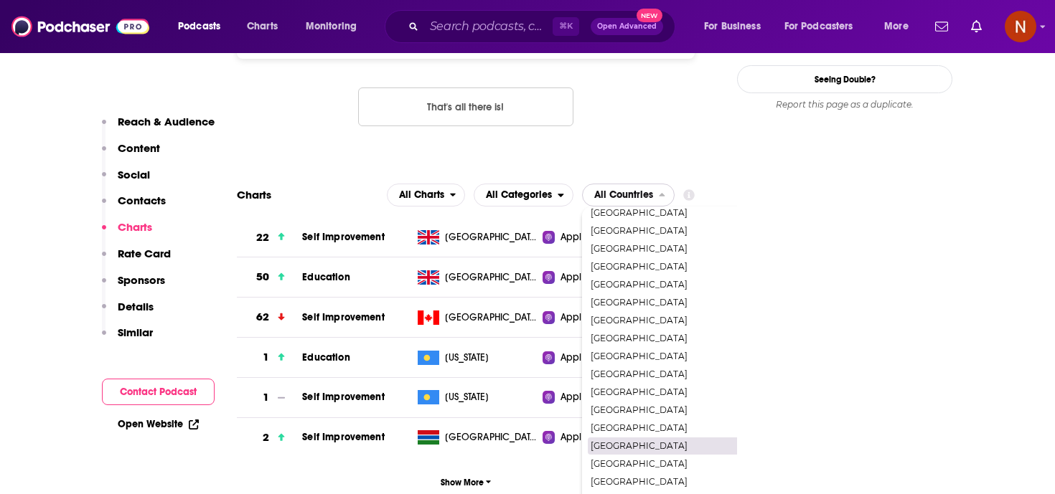
click at [643, 442] on span "[GEOGRAPHIC_DATA]" at bounding box center [689, 446] width 198 height 9
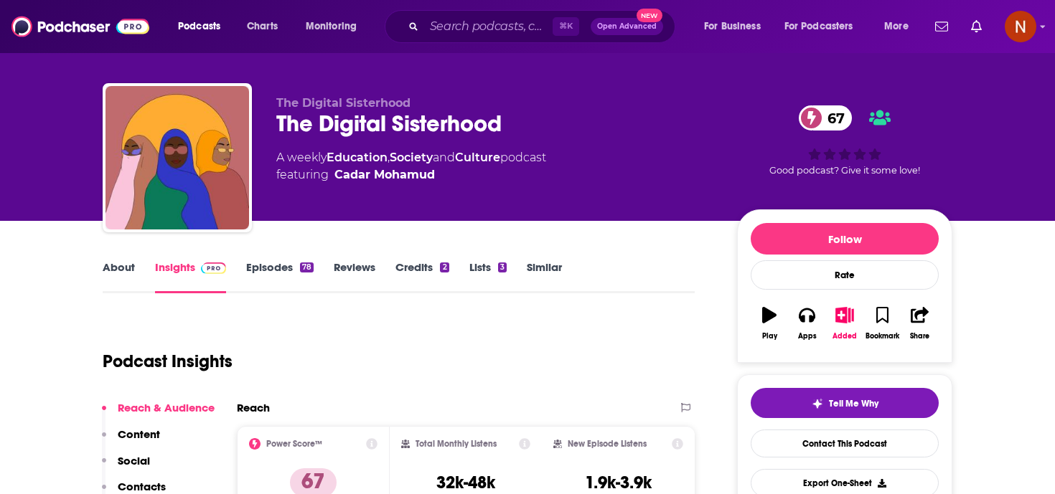
scroll to position [16, 0]
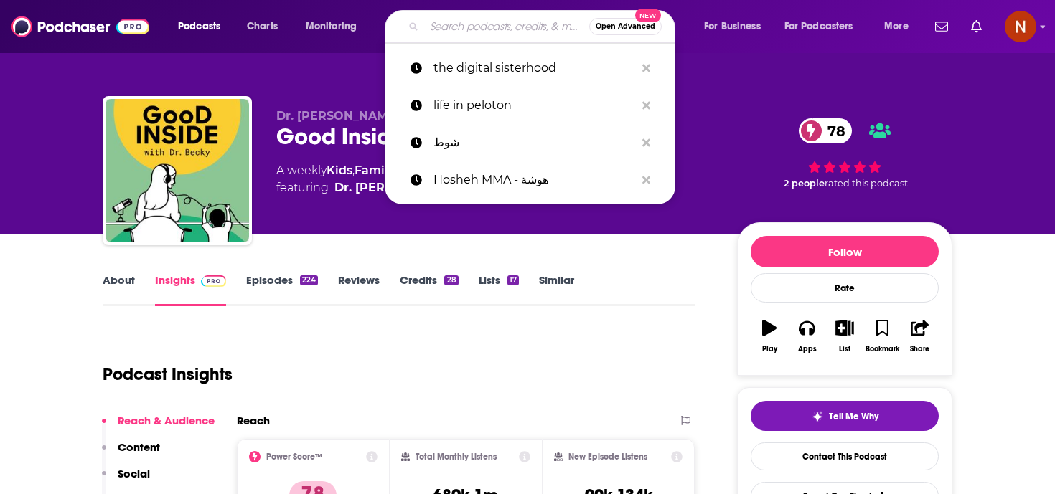
click at [516, 27] on input "Search podcasts, credits, & more..." at bounding box center [506, 26] width 165 height 23
paste input "Tap into GCC audiences seeking meaningful getaways by positioning [GEOGRAPHIC_D…"
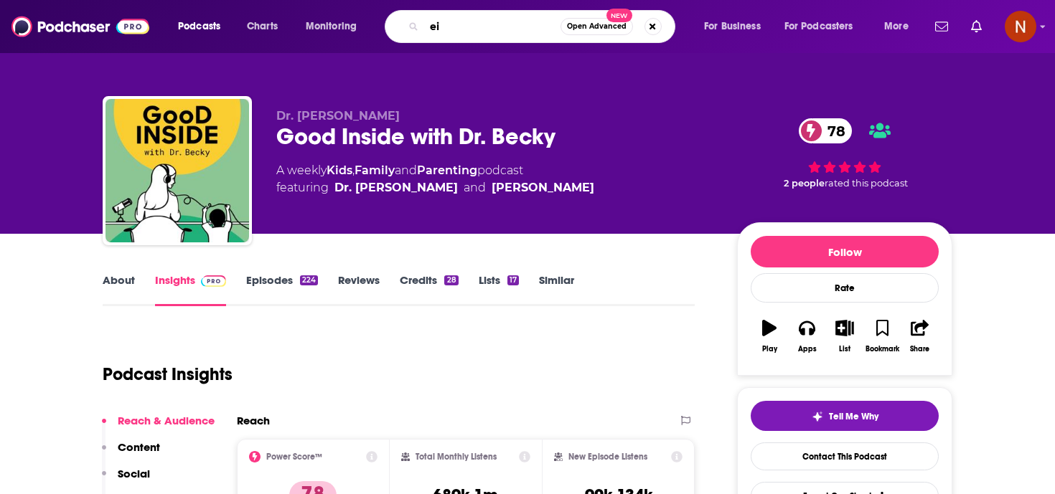
type input "eib"
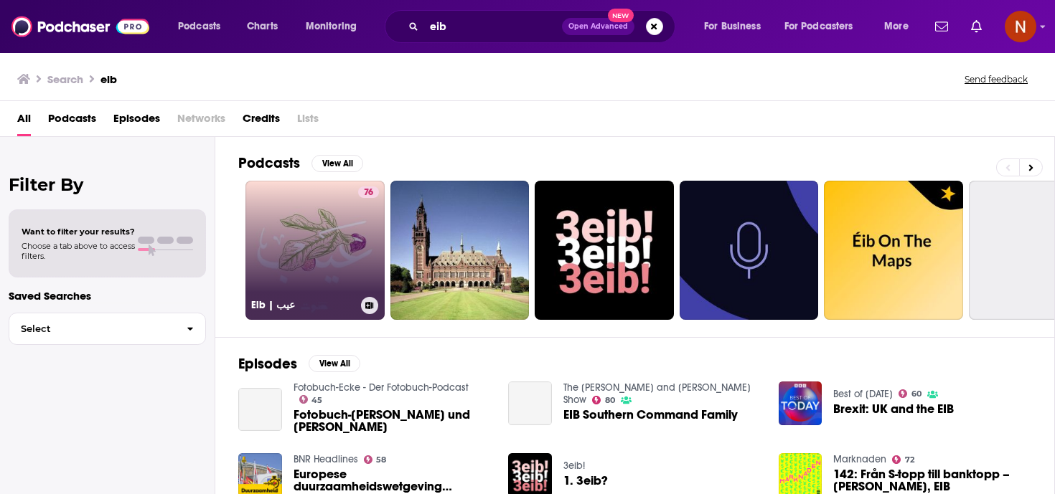
click at [302, 299] on h3 "Eib | عيب" at bounding box center [303, 305] width 104 height 12
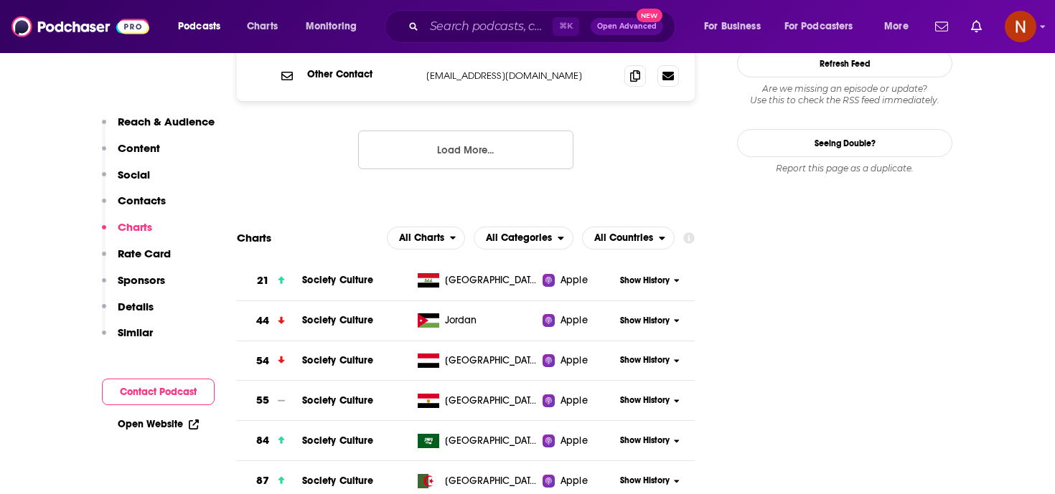
scroll to position [1593, 0]
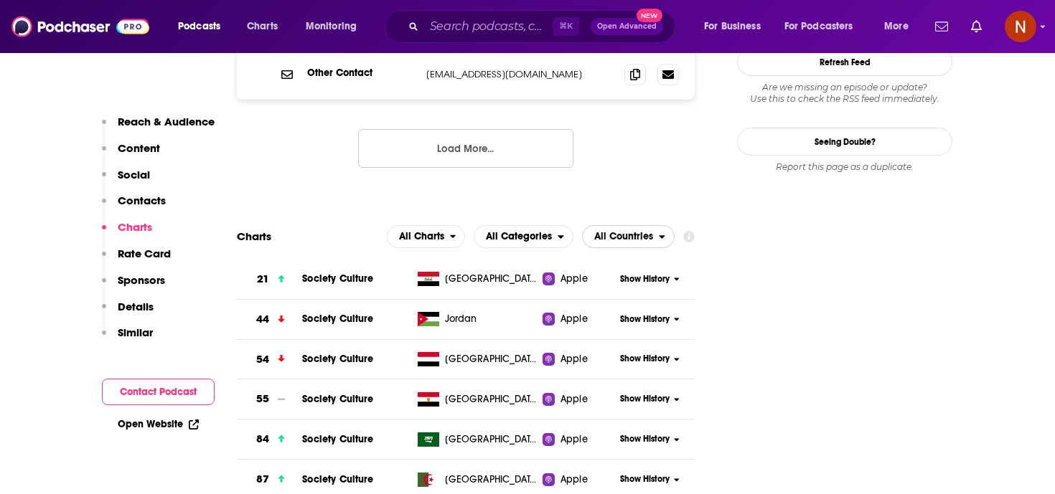
click at [651, 232] on span "All Countries" at bounding box center [623, 237] width 59 height 10
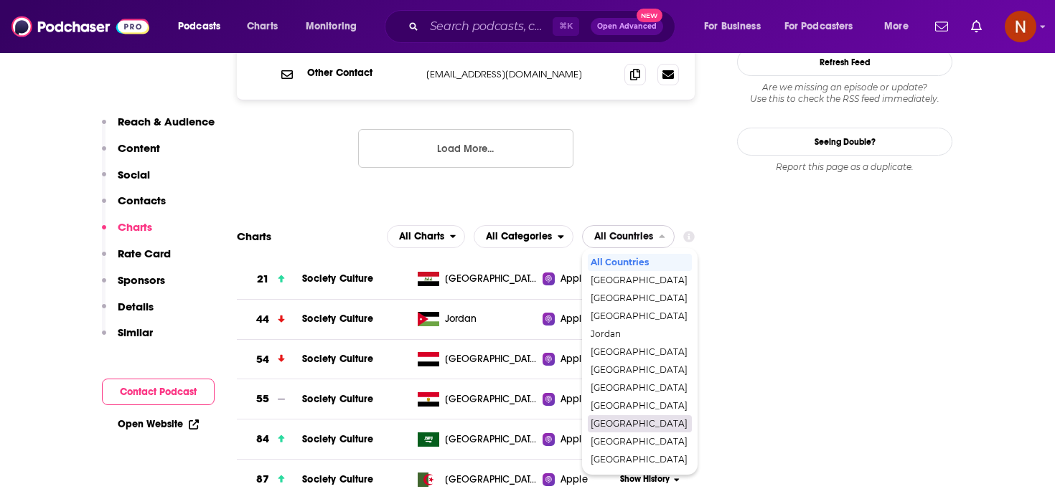
click at [621, 420] on span "Saudi Arabia" at bounding box center [638, 424] width 97 height 9
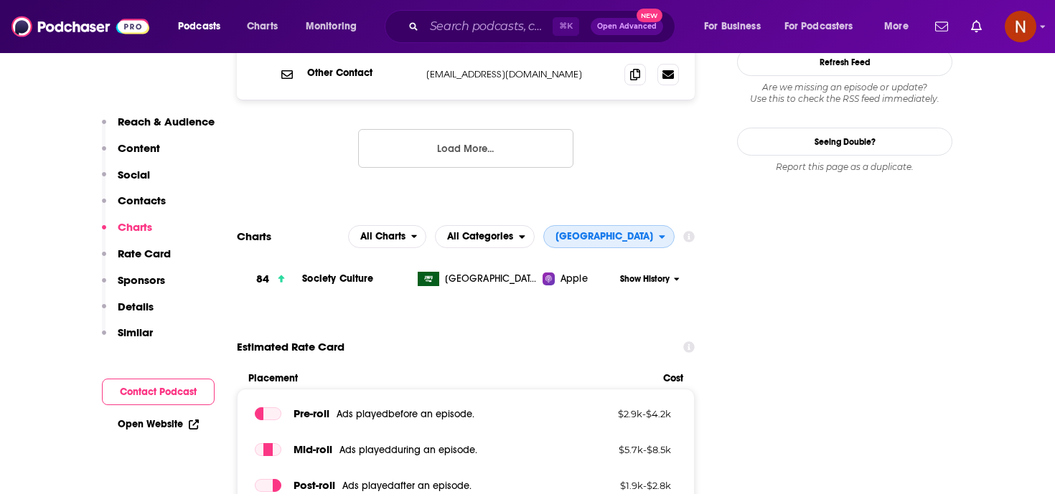
click at [641, 232] on span "Saudi Arabia" at bounding box center [604, 237] width 98 height 10
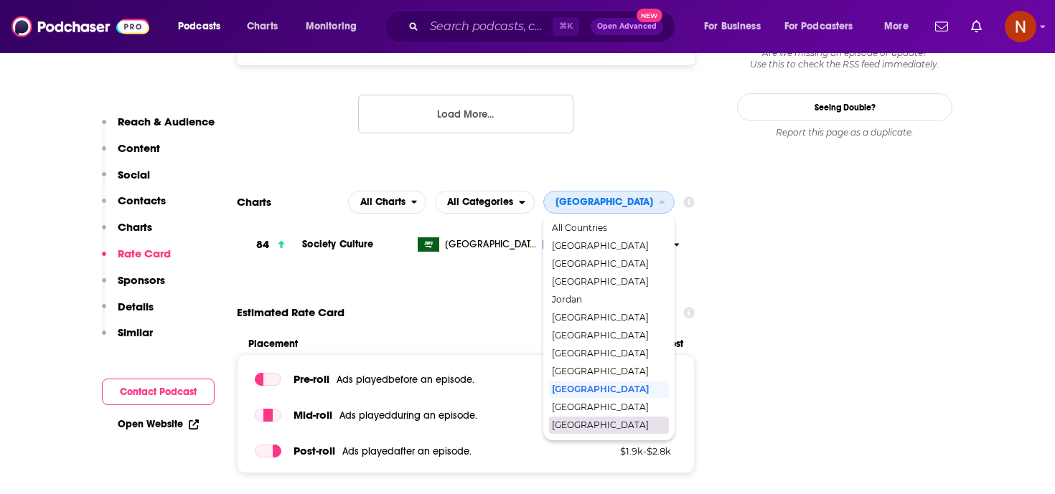
scroll to position [1606, 0]
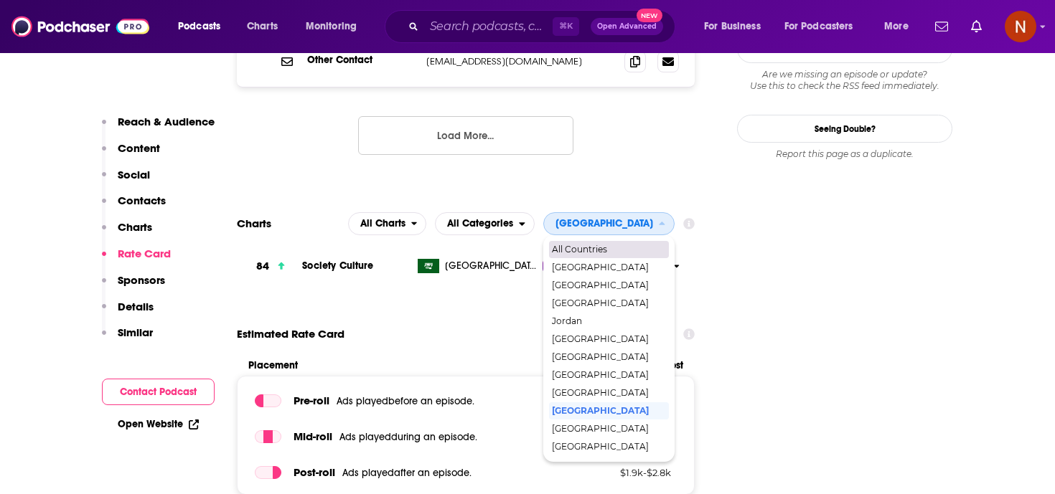
click at [628, 245] on span "All Countries" at bounding box center [608, 249] width 113 height 9
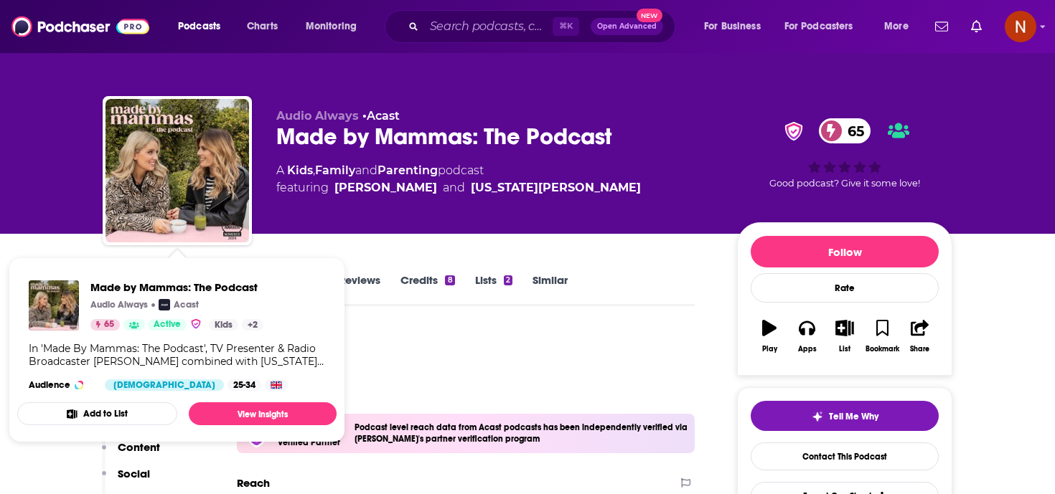
scroll to position [1, 0]
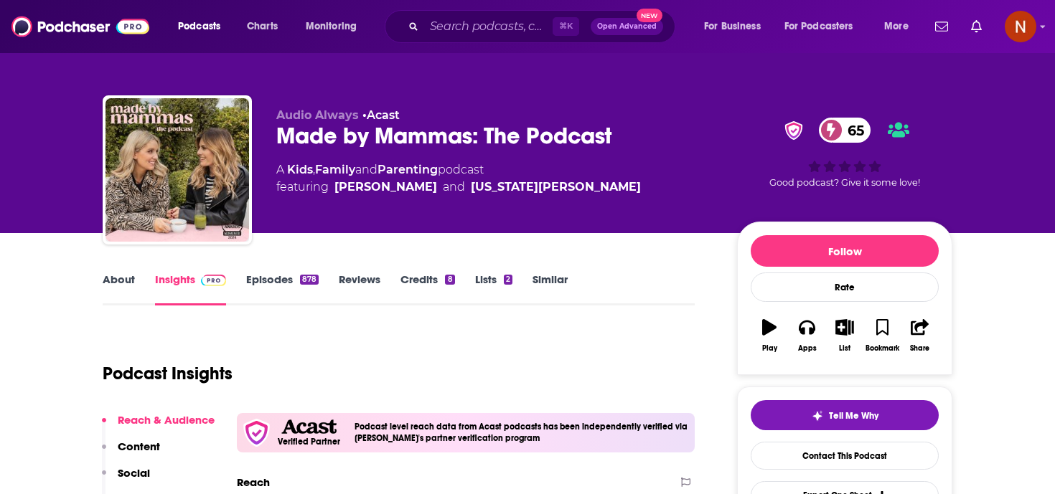
click at [127, 275] on link "About" at bounding box center [119, 289] width 32 height 33
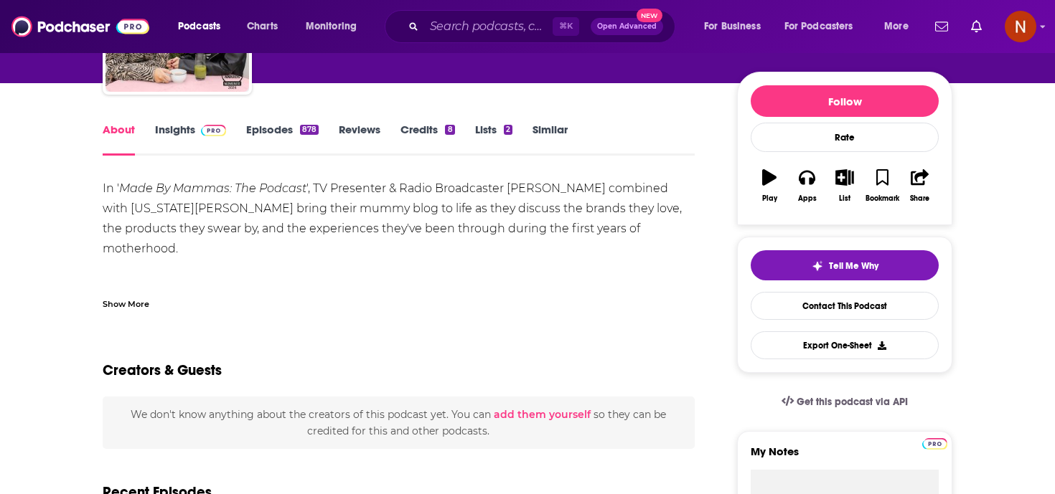
scroll to position [149, 0]
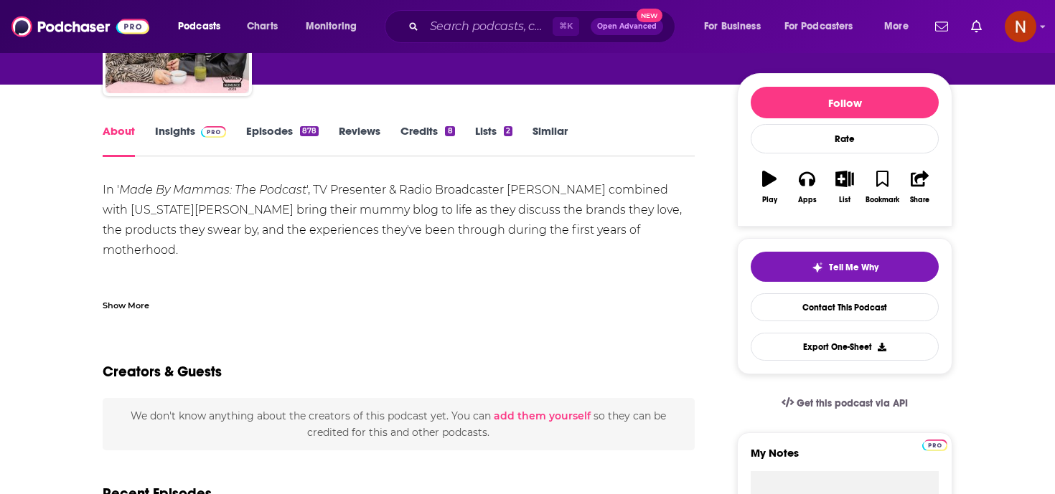
click at [124, 306] on div "Show More" at bounding box center [126, 305] width 47 height 14
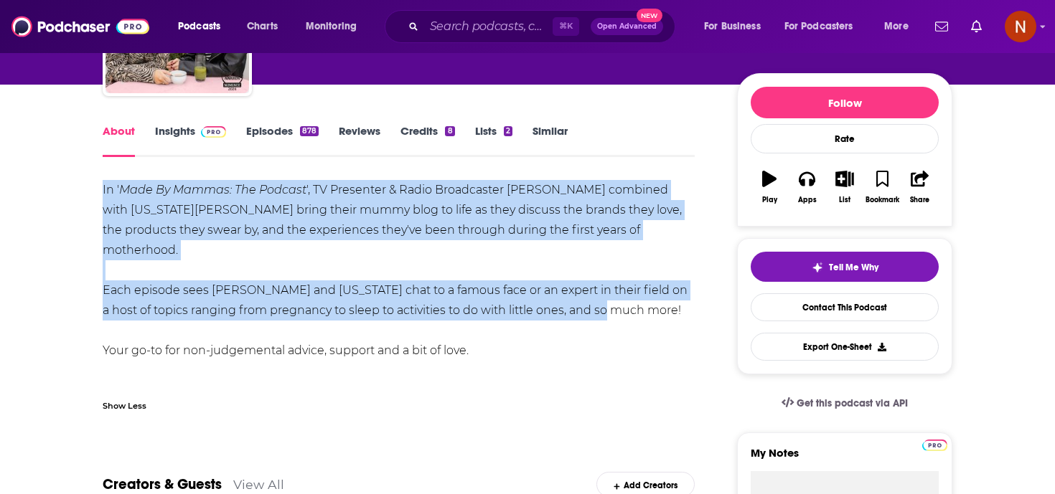
drag, startPoint x: 606, startPoint y: 293, endPoint x: 88, endPoint y: 181, distance: 530.6
copy div "In ' Made By Mammas: The Podcast ', TV Presenter & Radio Broadcaster [PERSON_NA…"
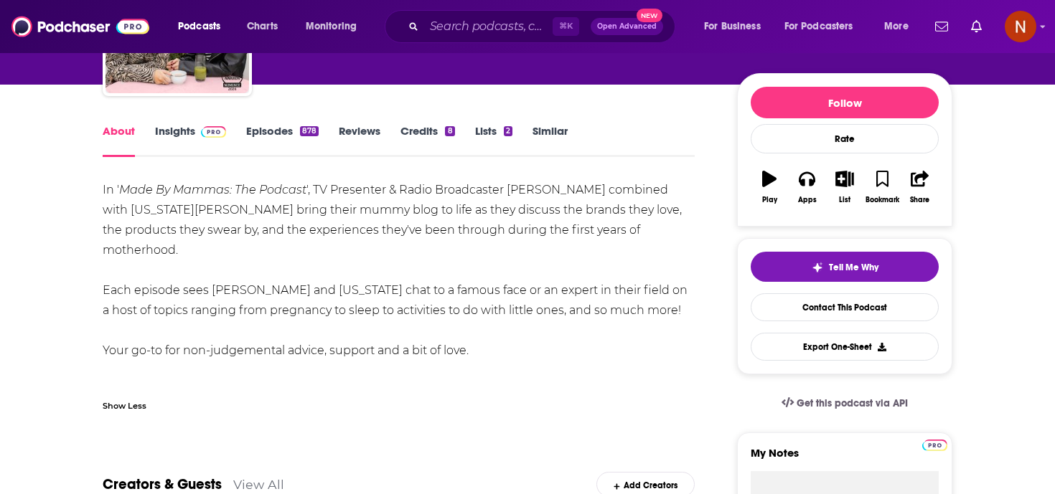
click at [174, 133] on link "Insights" at bounding box center [190, 140] width 71 height 33
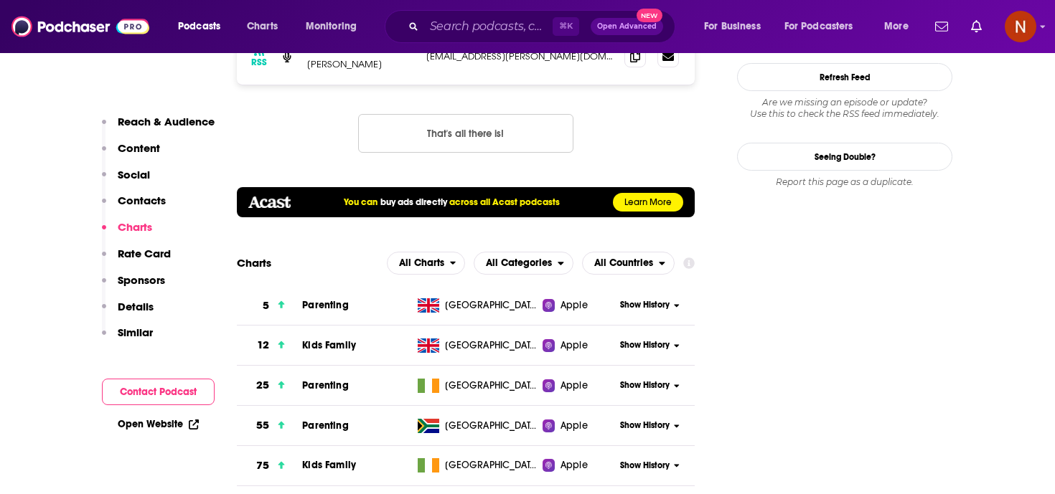
scroll to position [1532, 0]
